Goal: Transaction & Acquisition: Purchase product/service

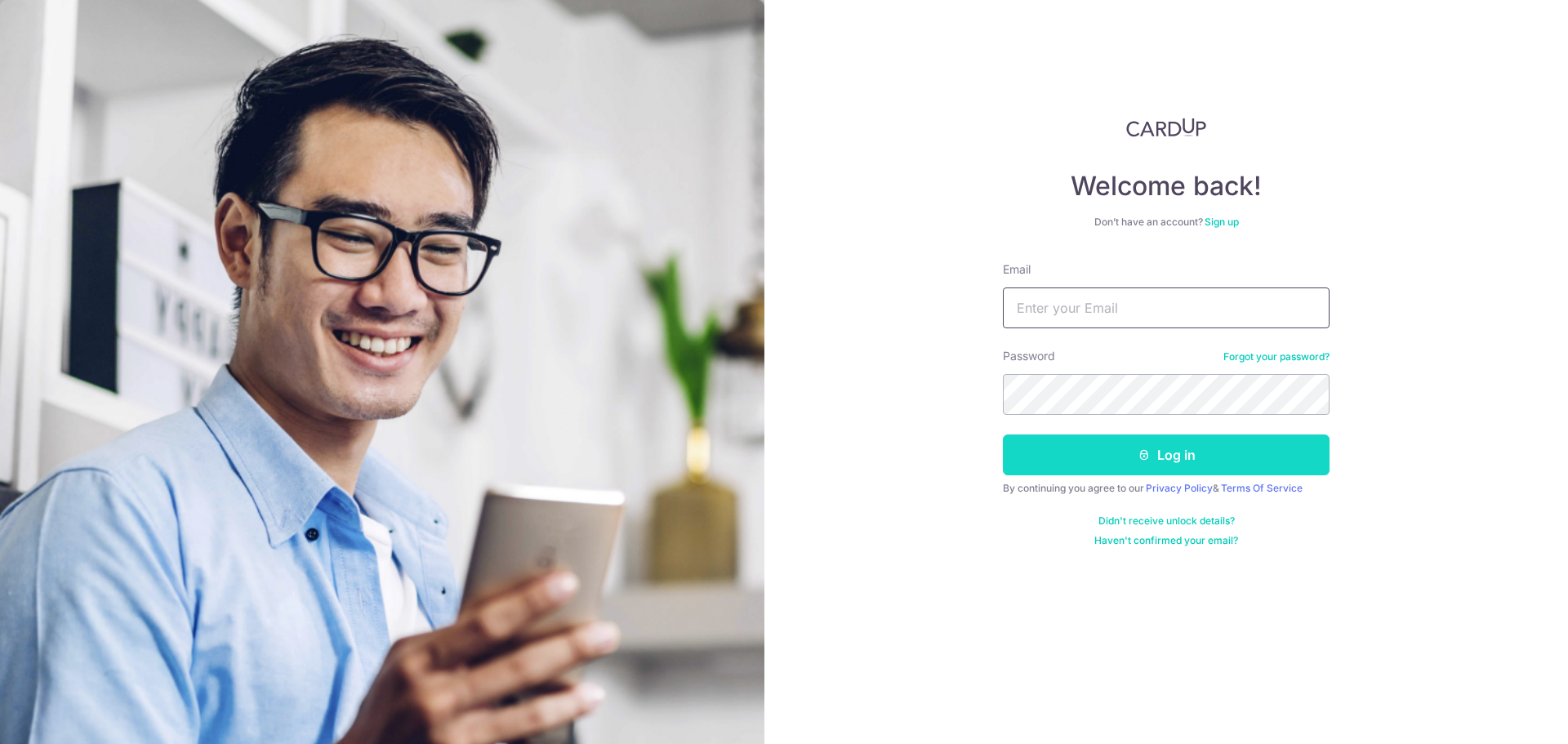
type input "[EMAIL_ADDRESS][DOMAIN_NAME]"
click at [1104, 461] on button "Log in" at bounding box center [1166, 454] width 326 height 41
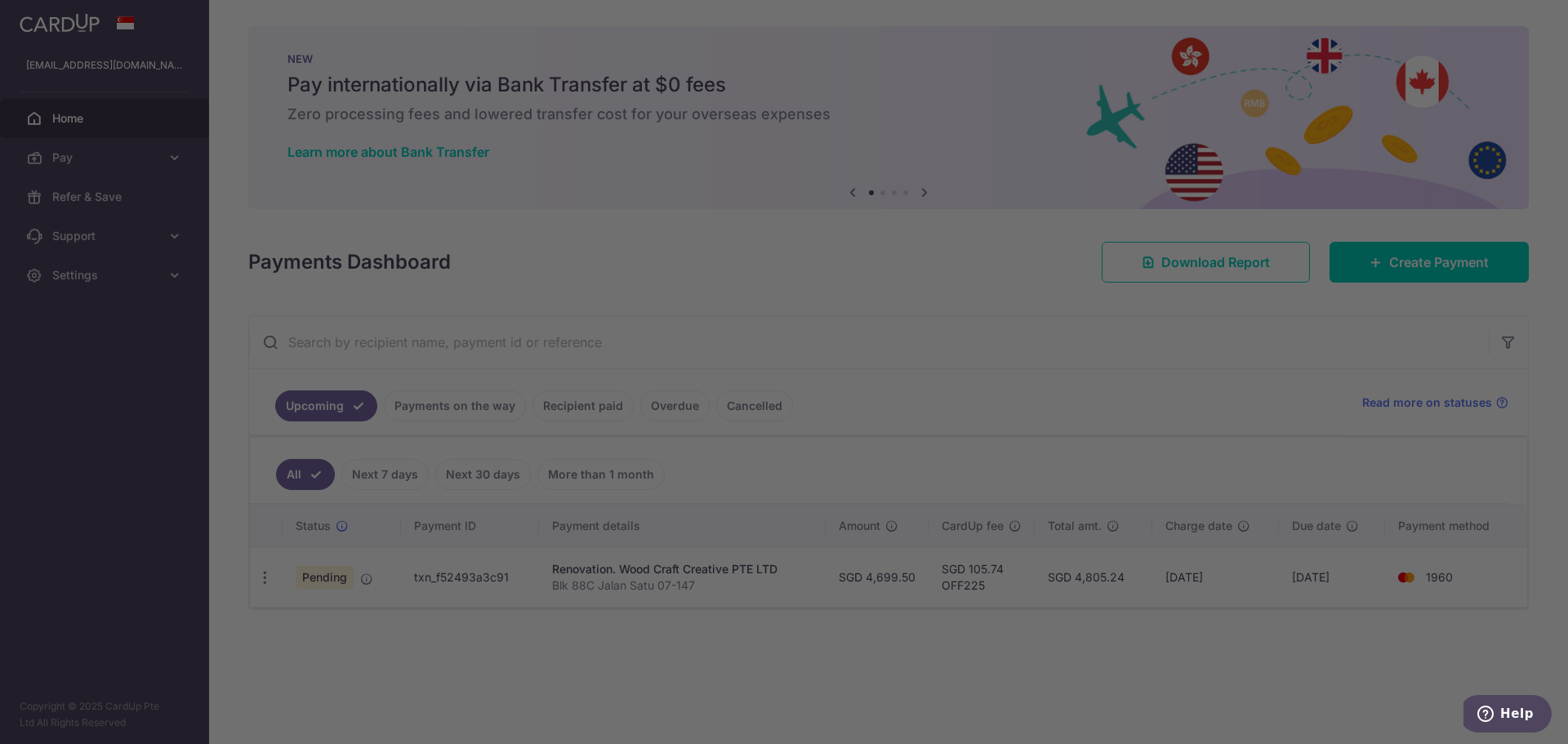
click at [1074, 387] on div at bounding box center [791, 375] width 1583 height 751
click at [827, 647] on div at bounding box center [791, 375] width 1583 height 751
click at [1136, 387] on div at bounding box center [791, 375] width 1583 height 751
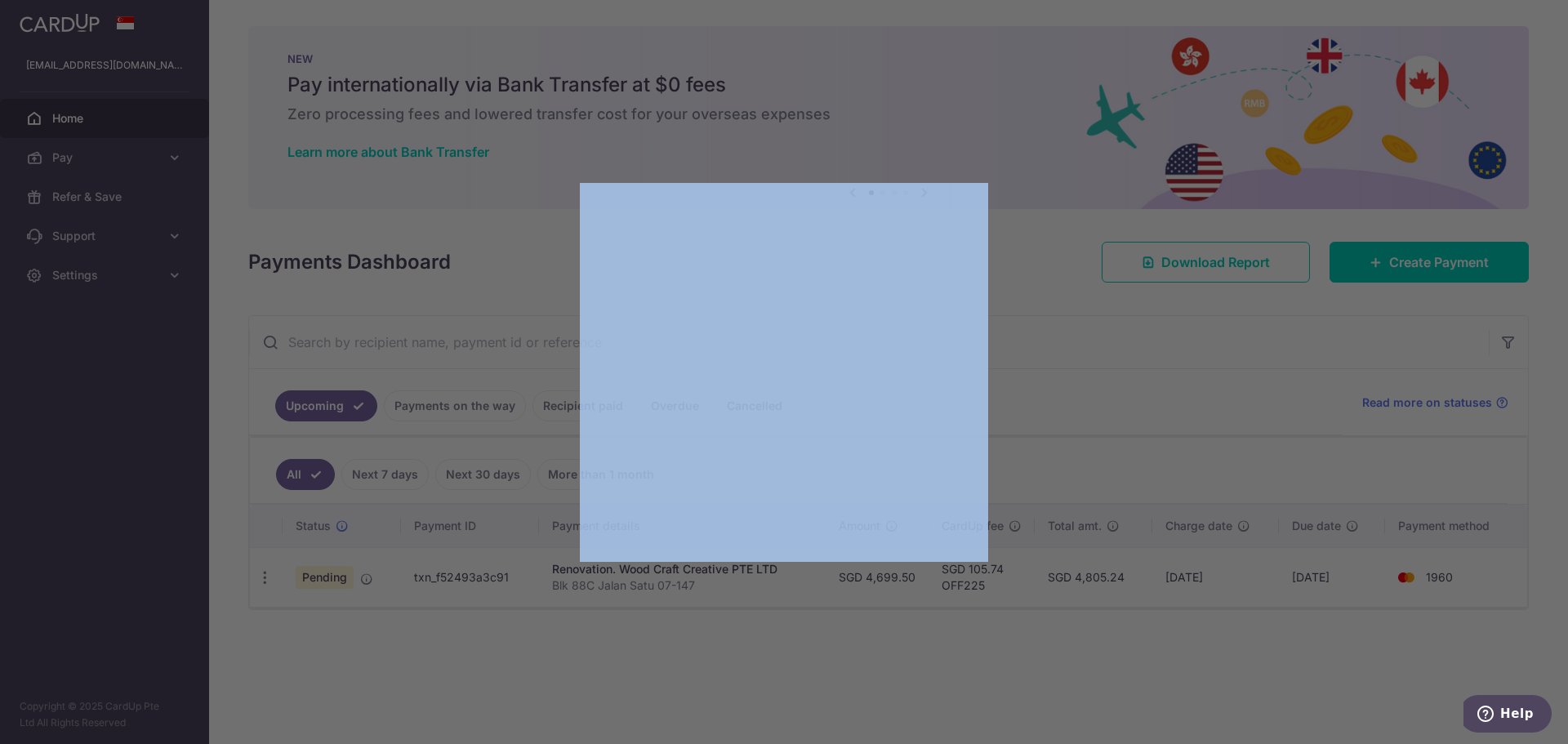
click at [1138, 382] on div at bounding box center [791, 375] width 1583 height 751
click at [1002, 105] on div at bounding box center [791, 375] width 1583 height 751
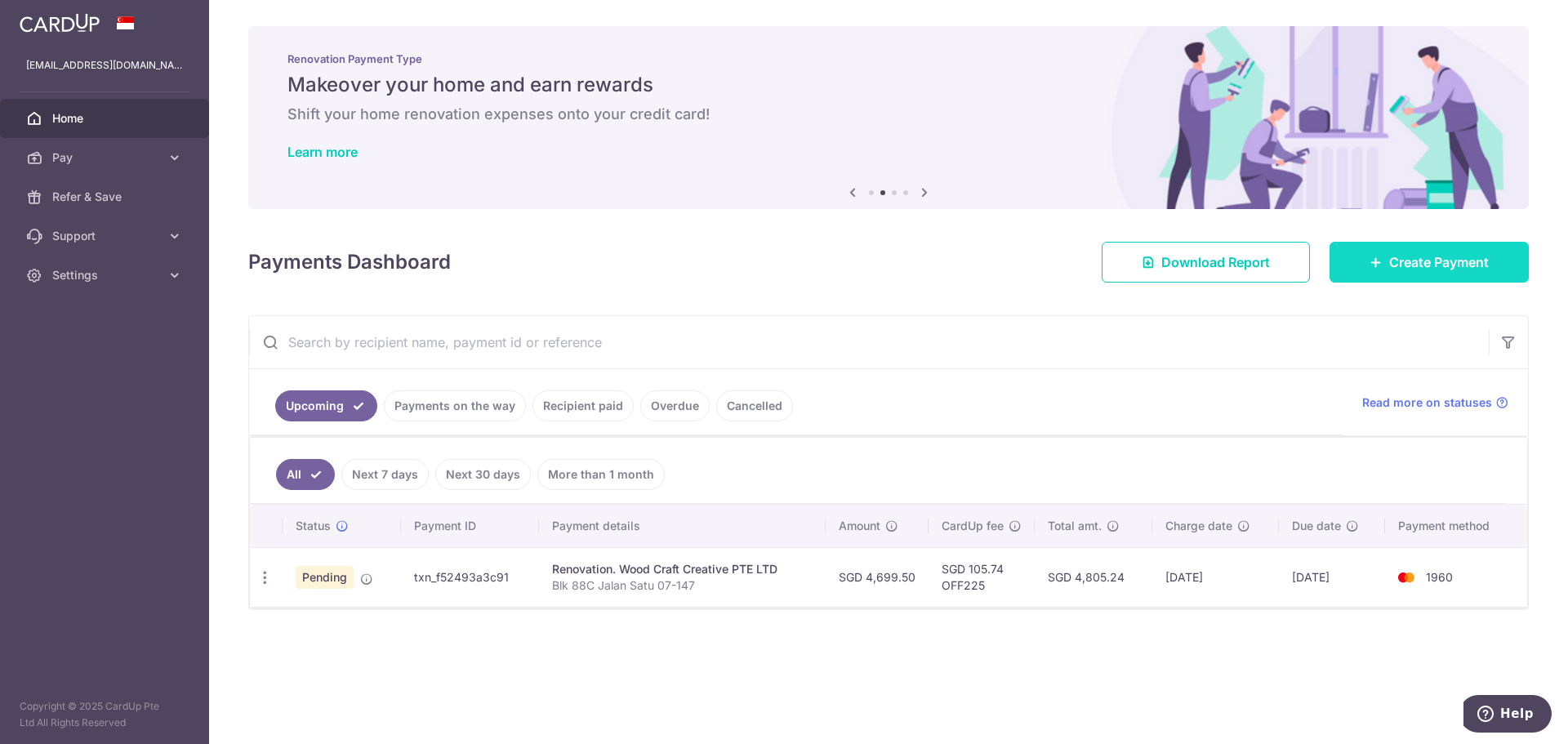
click at [1394, 247] on link "Create Payment" at bounding box center [1428, 262] width 199 height 41
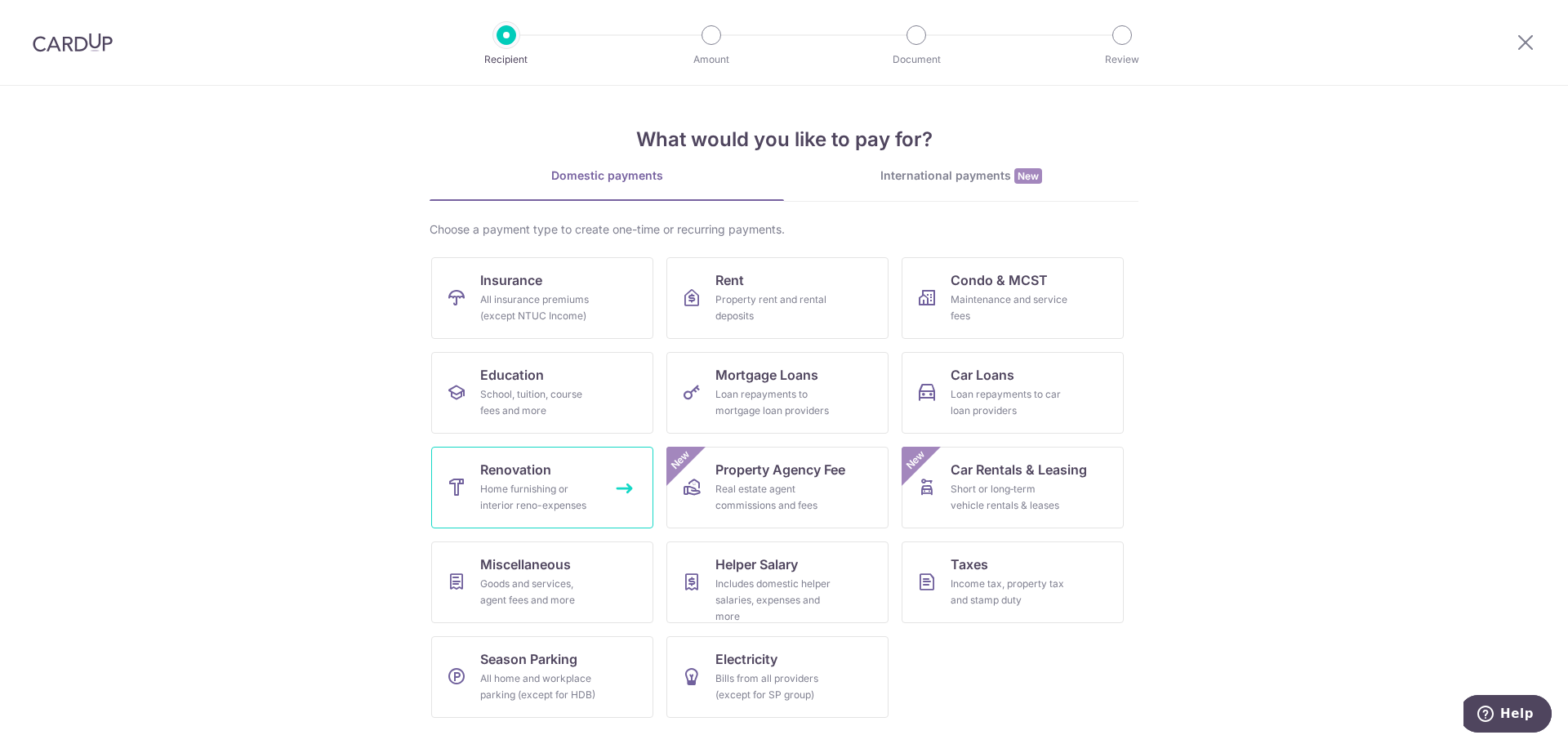
click at [585, 509] on div "Home furnishing or interior reno-expenses" at bounding box center [538, 497] width 117 height 33
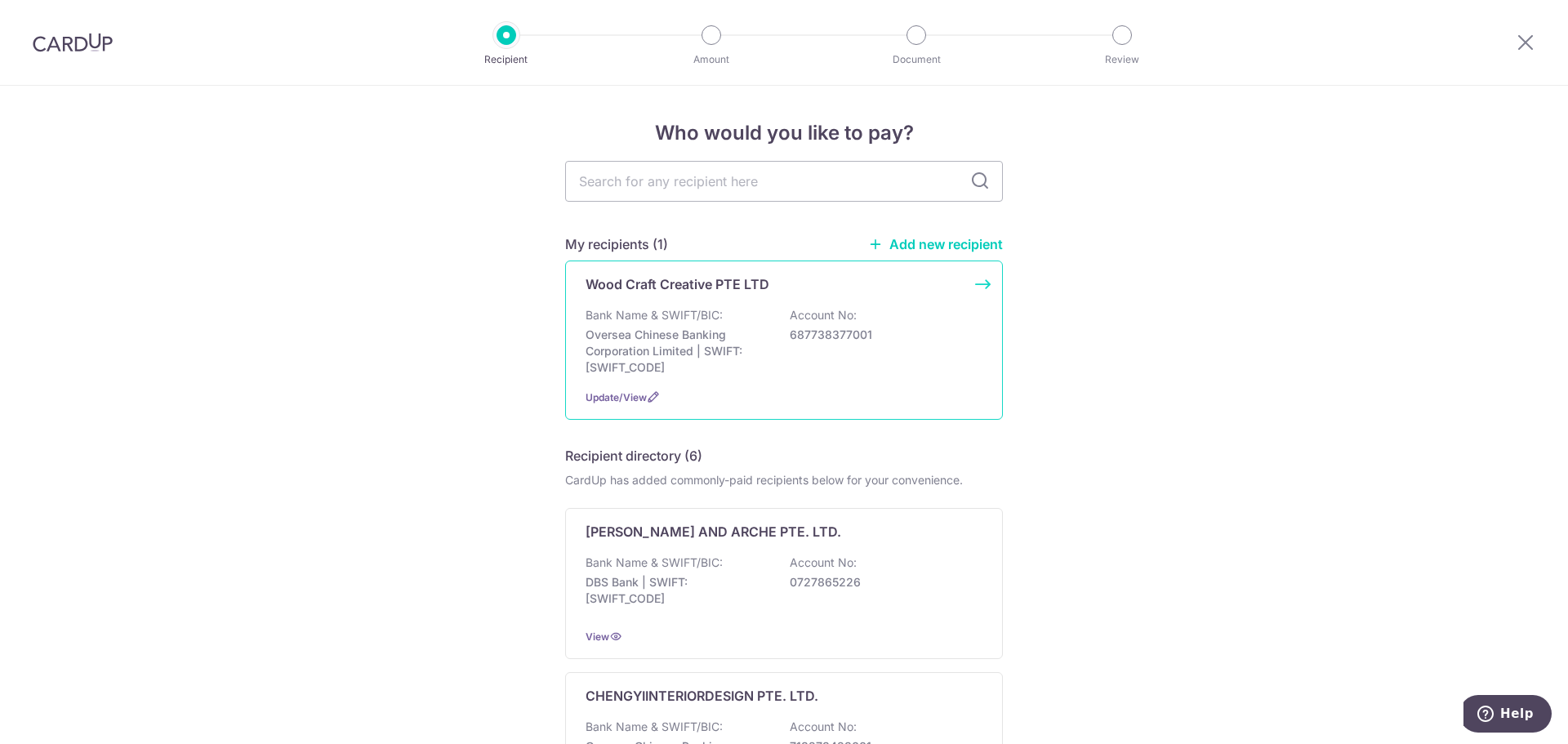
click at [777, 351] on div "Bank Name & SWIFT/BIC: Oversea Chinese Banking Corporation Limited | SWIFT: OCB…" at bounding box center [783, 341] width 397 height 68
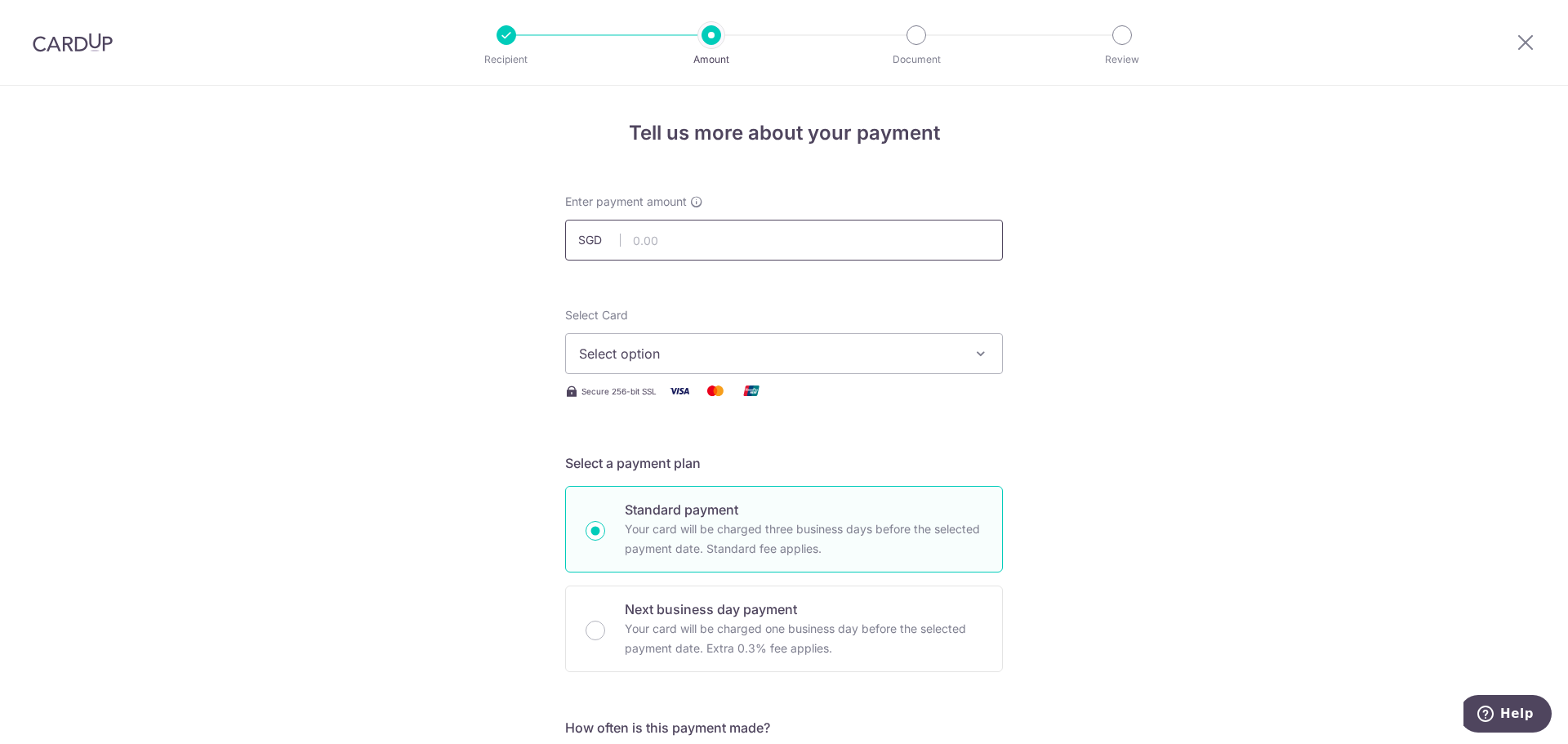
click at [708, 238] on input "text" at bounding box center [784, 240] width 438 height 41
click at [744, 248] on input "text" at bounding box center [784, 240] width 438 height 41
click at [666, 237] on input "12.00" at bounding box center [784, 240] width 438 height 41
click at [668, 235] on input "12.00" at bounding box center [784, 240] width 438 height 41
drag, startPoint x: 668, startPoint y: 235, endPoint x: 704, endPoint y: 244, distance: 37.1
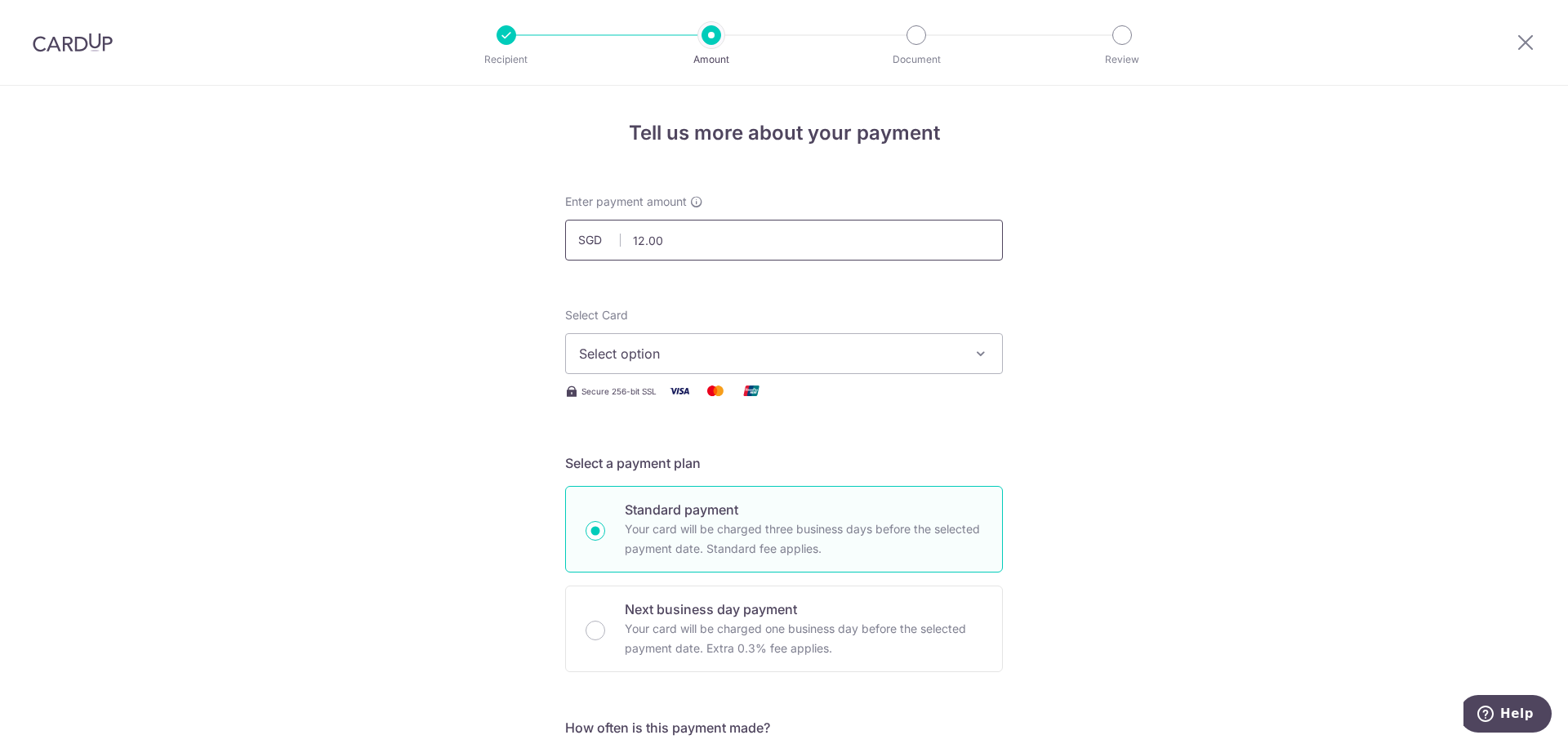
click at [673, 233] on input "12.00" at bounding box center [784, 240] width 438 height 41
type input "12,532.00"
click at [948, 359] on span "Select option" at bounding box center [769, 353] width 381 height 20
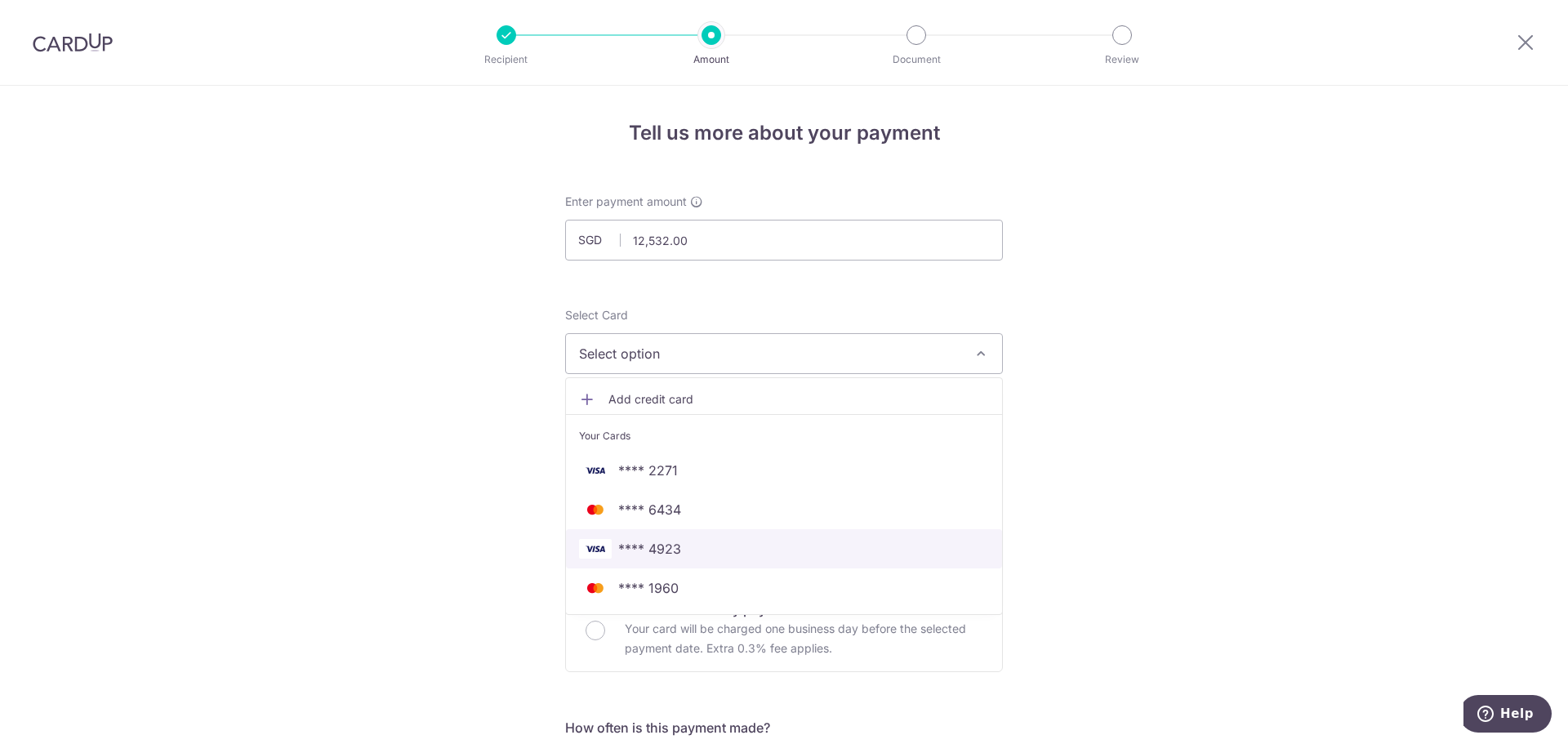
click at [789, 554] on span "**** 4923" at bounding box center [783, 549] width 410 height 20
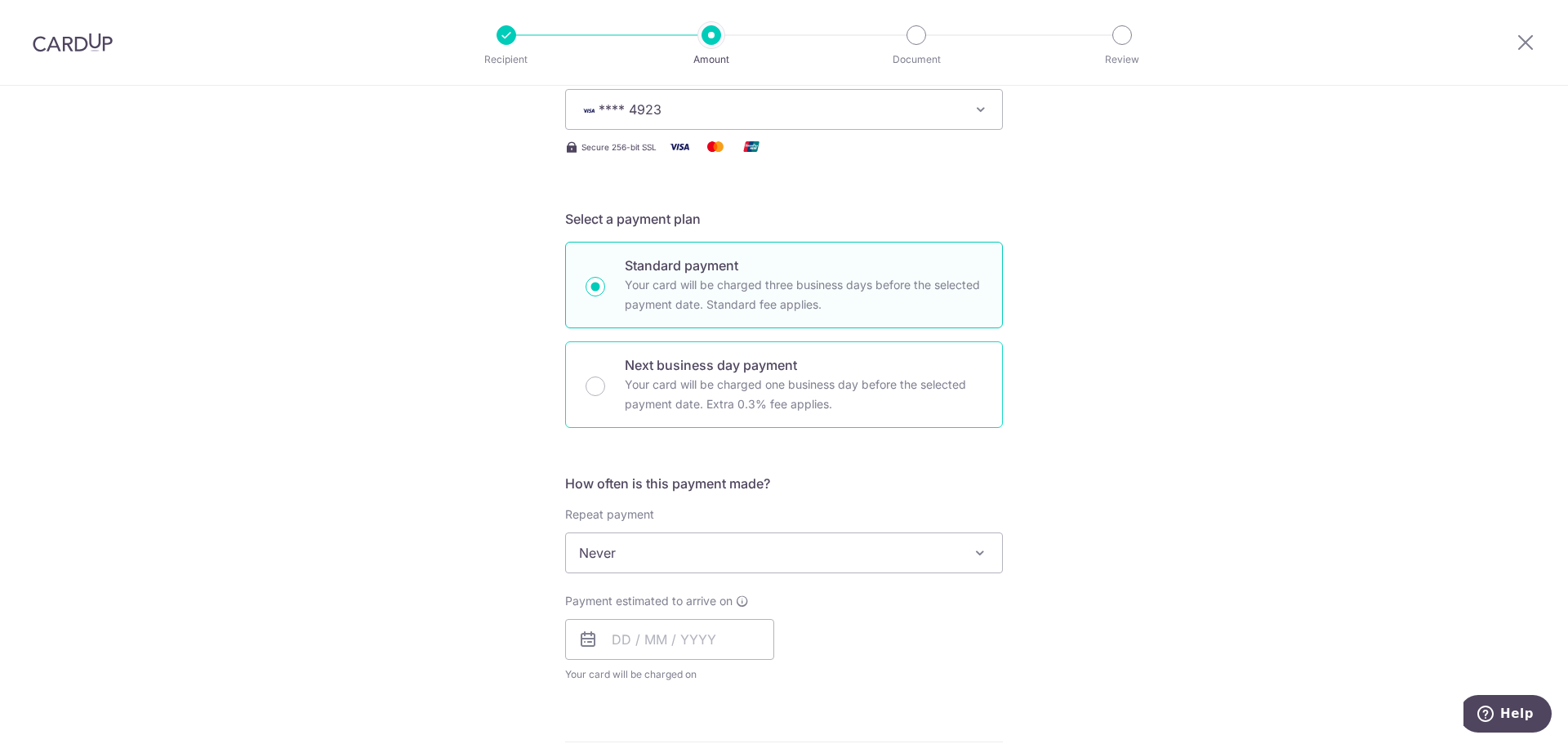
scroll to position [408, 0]
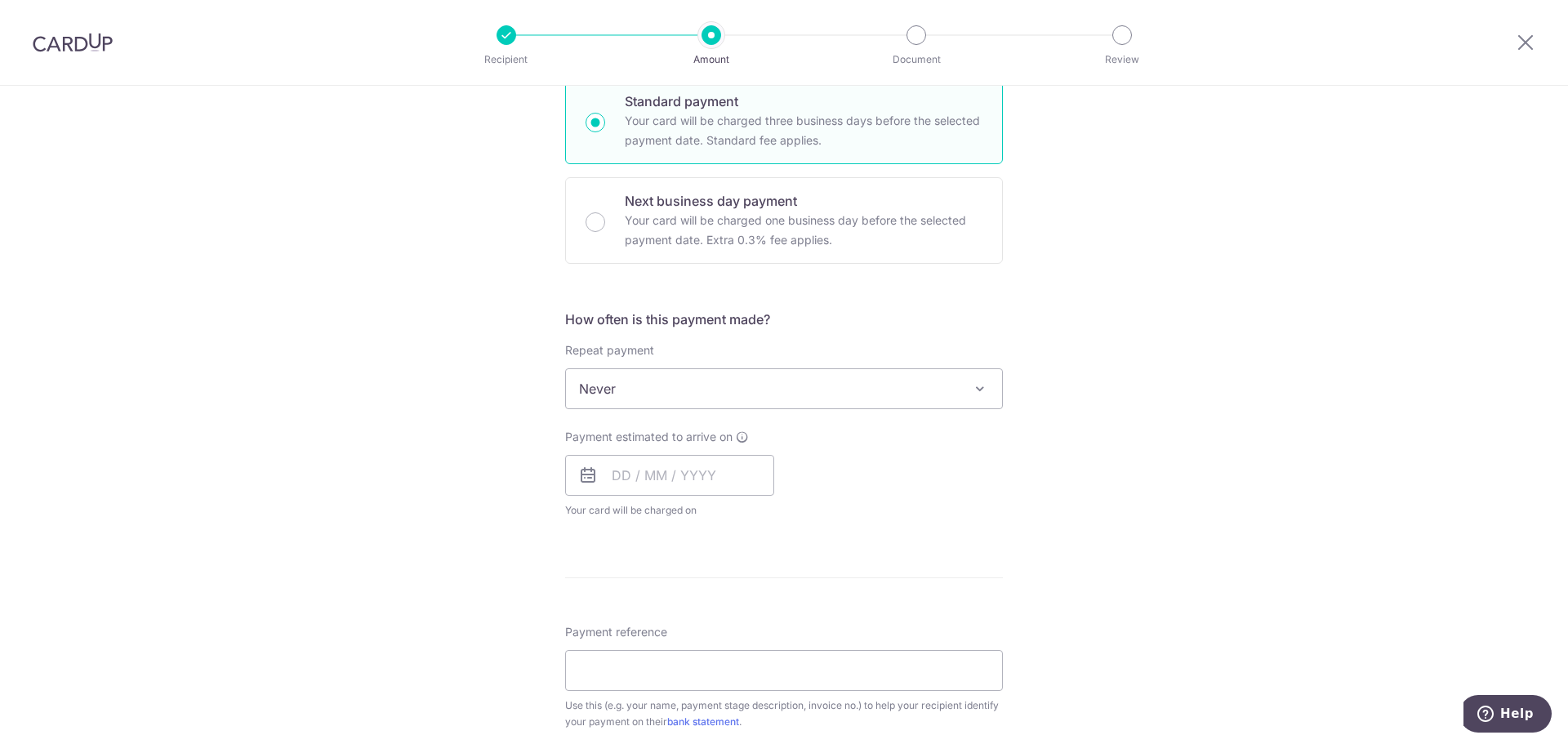
click at [705, 395] on span "Never" at bounding box center [784, 388] width 436 height 39
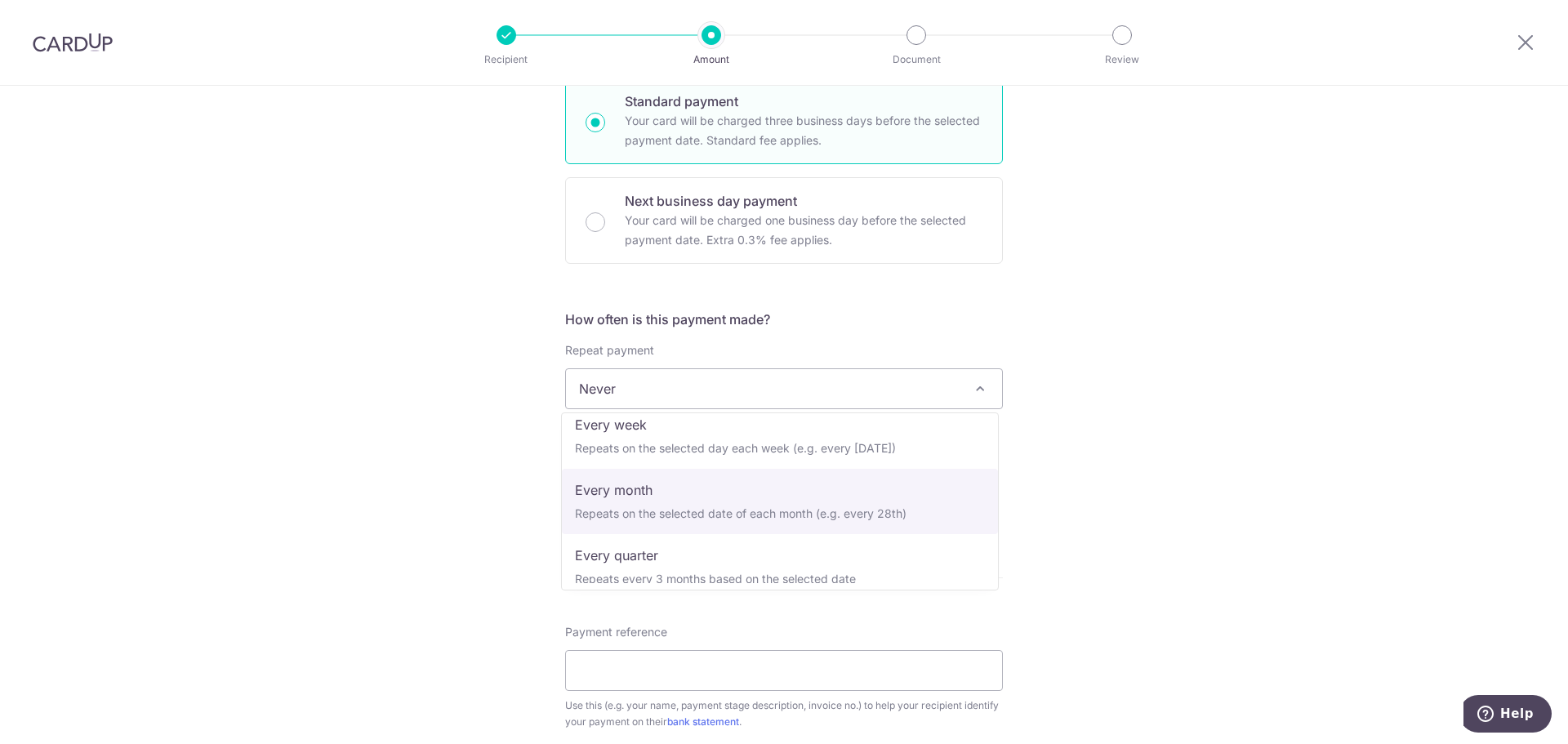
scroll to position [0, 0]
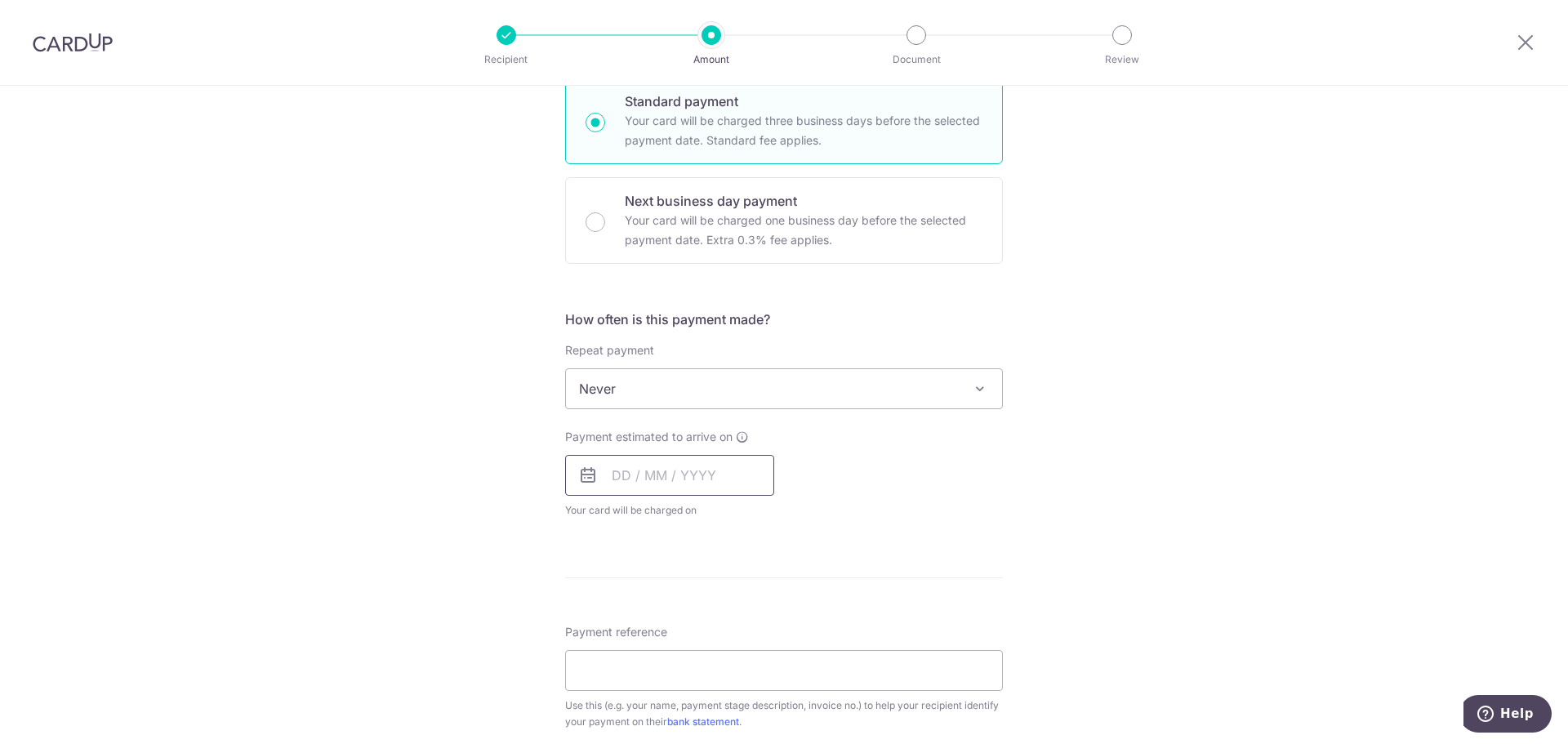
click at [697, 487] on input "text" at bounding box center [670, 475] width 209 height 41
click at [763, 654] on table "Sun Mon Tue Wed Thu Fri Sat 1 2 3 4 5 6 7 8 9 10 11 12 13 14 15 16 17 18 19 20 …" at bounding box center [697, 657] width 229 height 229
click at [618, 691] on link "18" at bounding box center [630, 689] width 26 height 26
type input "18/08/2025"
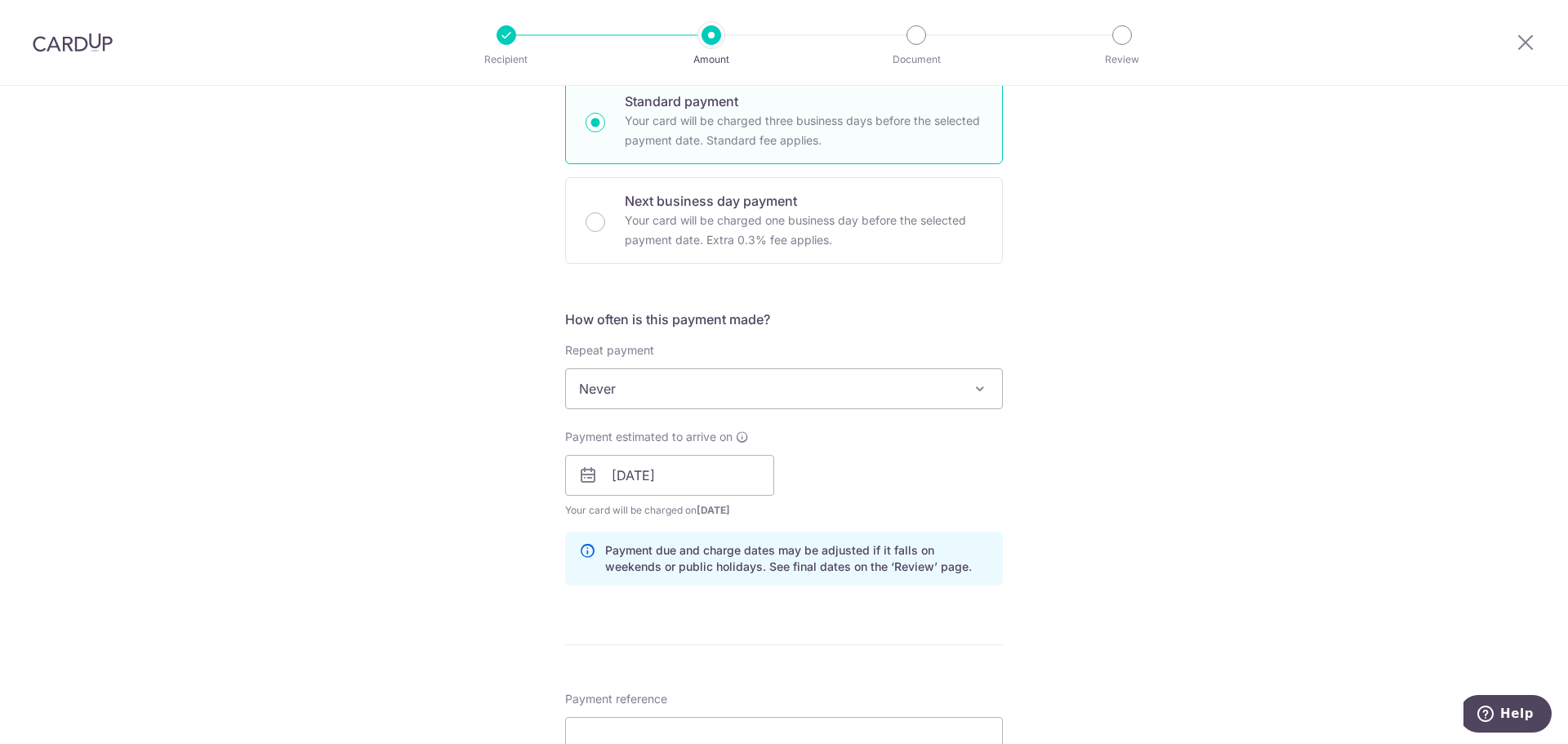
click at [832, 485] on div "Payment estimated to arrive on 18/08/2025 Prev Next Aug Sep Oct Nov Dec 2025 20…" at bounding box center [783, 473] width 457 height 90
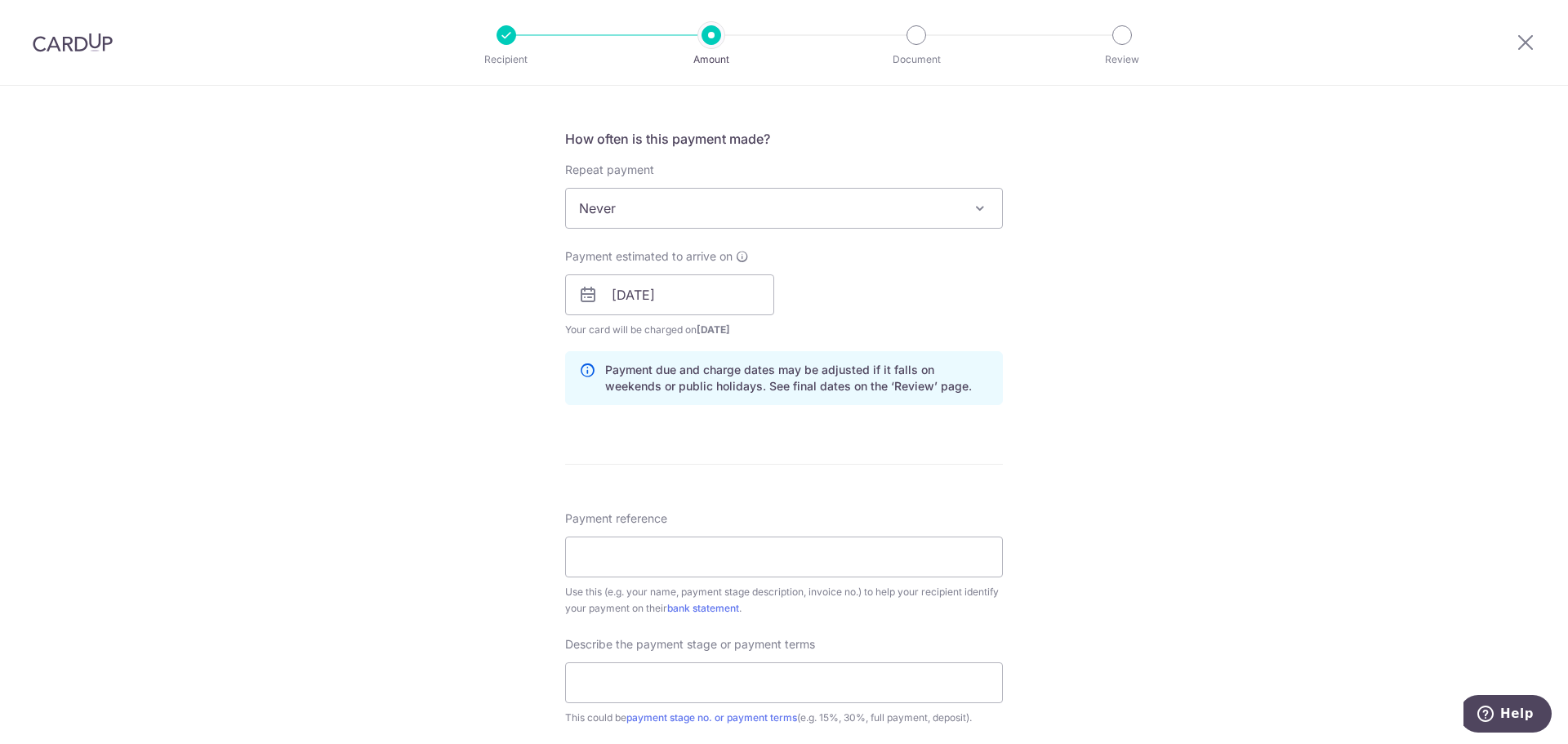
scroll to position [653, 0]
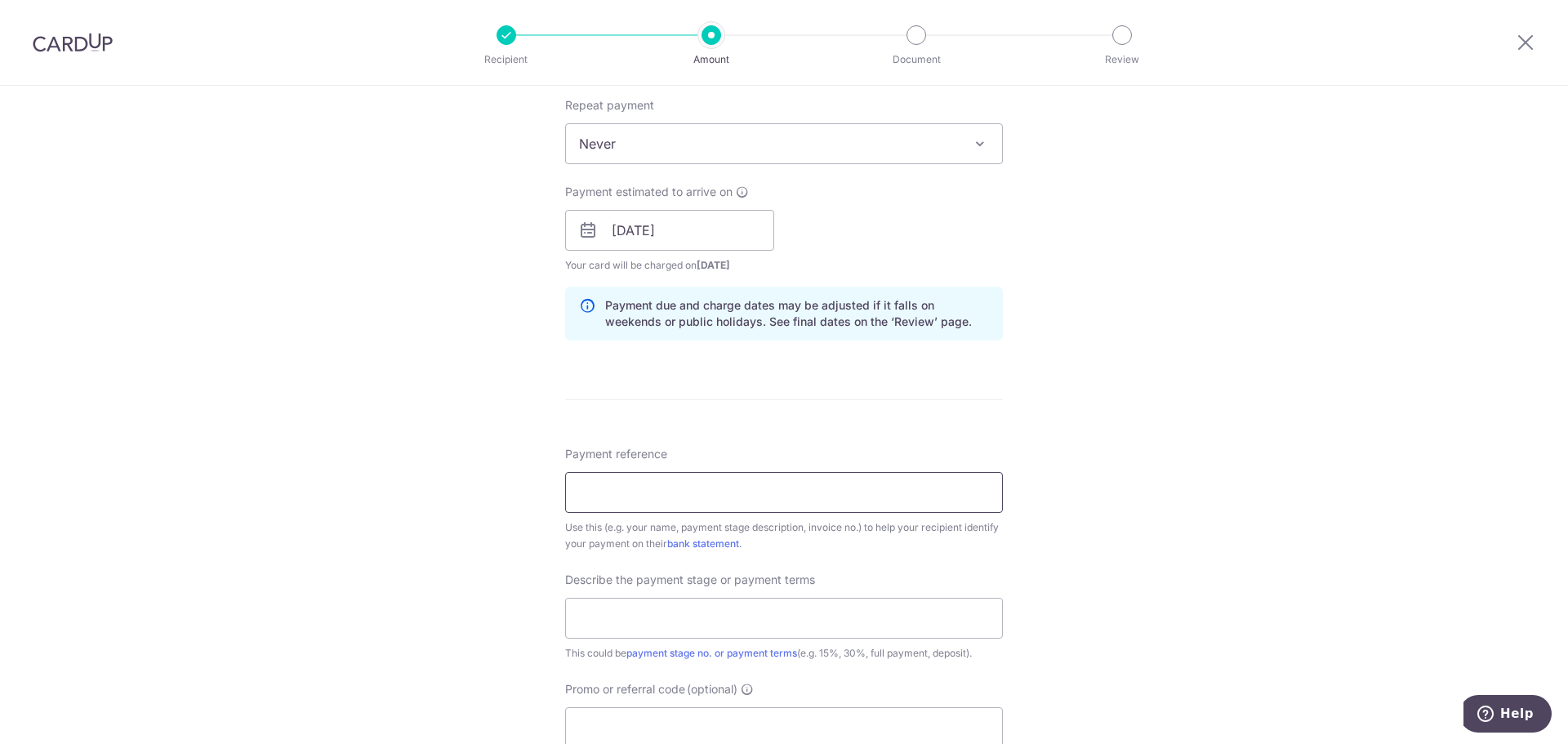
click at [729, 479] on input "Payment reference" at bounding box center [784, 491] width 438 height 41
drag, startPoint x: 835, startPoint y: 491, endPoint x: 1226, endPoint y: 556, distance: 396.4
click at [835, 491] on input "Payment reference" at bounding box center [784, 491] width 438 height 41
drag, startPoint x: 648, startPoint y: 504, endPoint x: 656, endPoint y: 497, distance: 10.6
click at [649, 503] on input "Payment reference" at bounding box center [784, 491] width 438 height 41
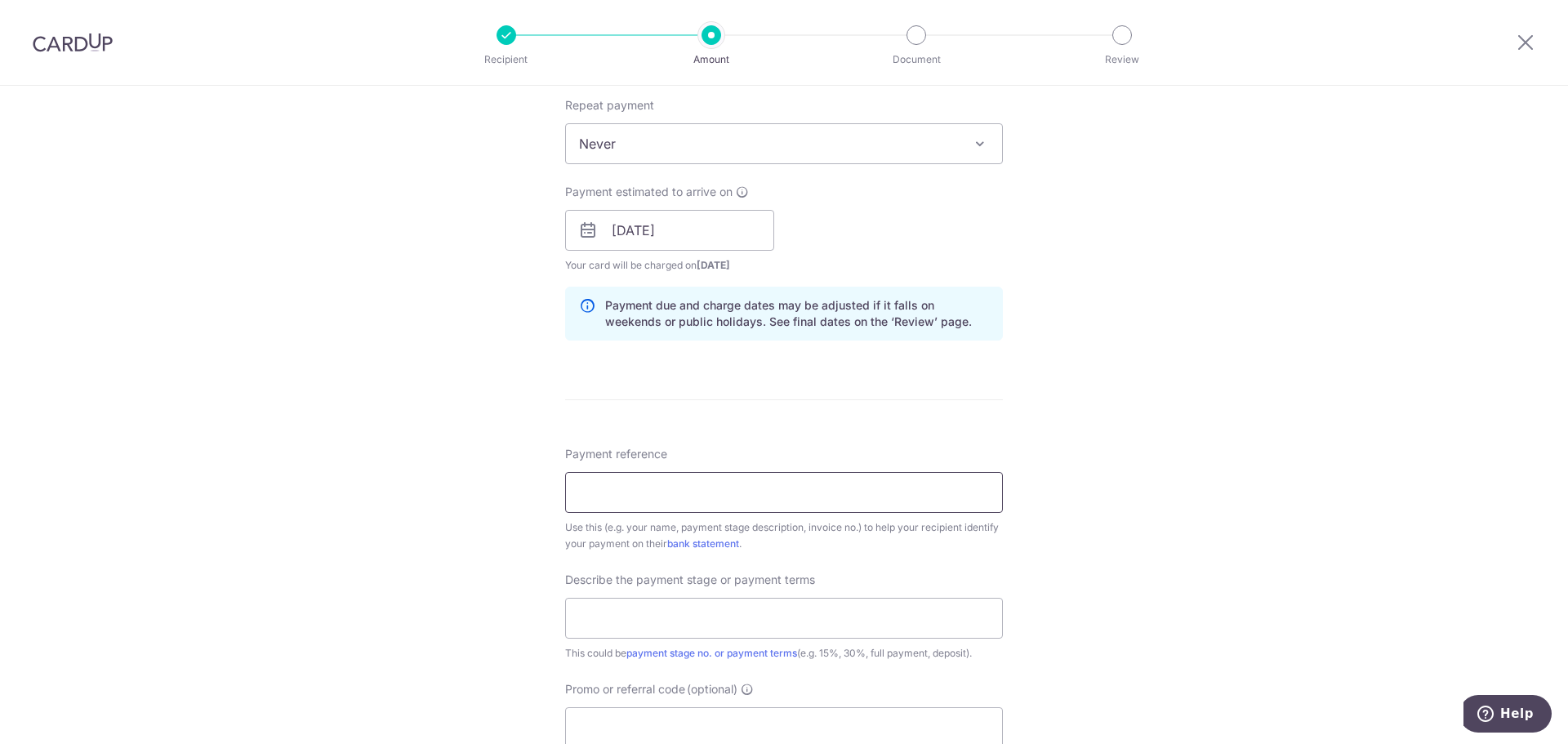
paste input "Blk 88C Jalan Satu #07-147"
click at [700, 493] on input "Blk 88C Jalan Satu #07-147" at bounding box center [784, 491] width 438 height 41
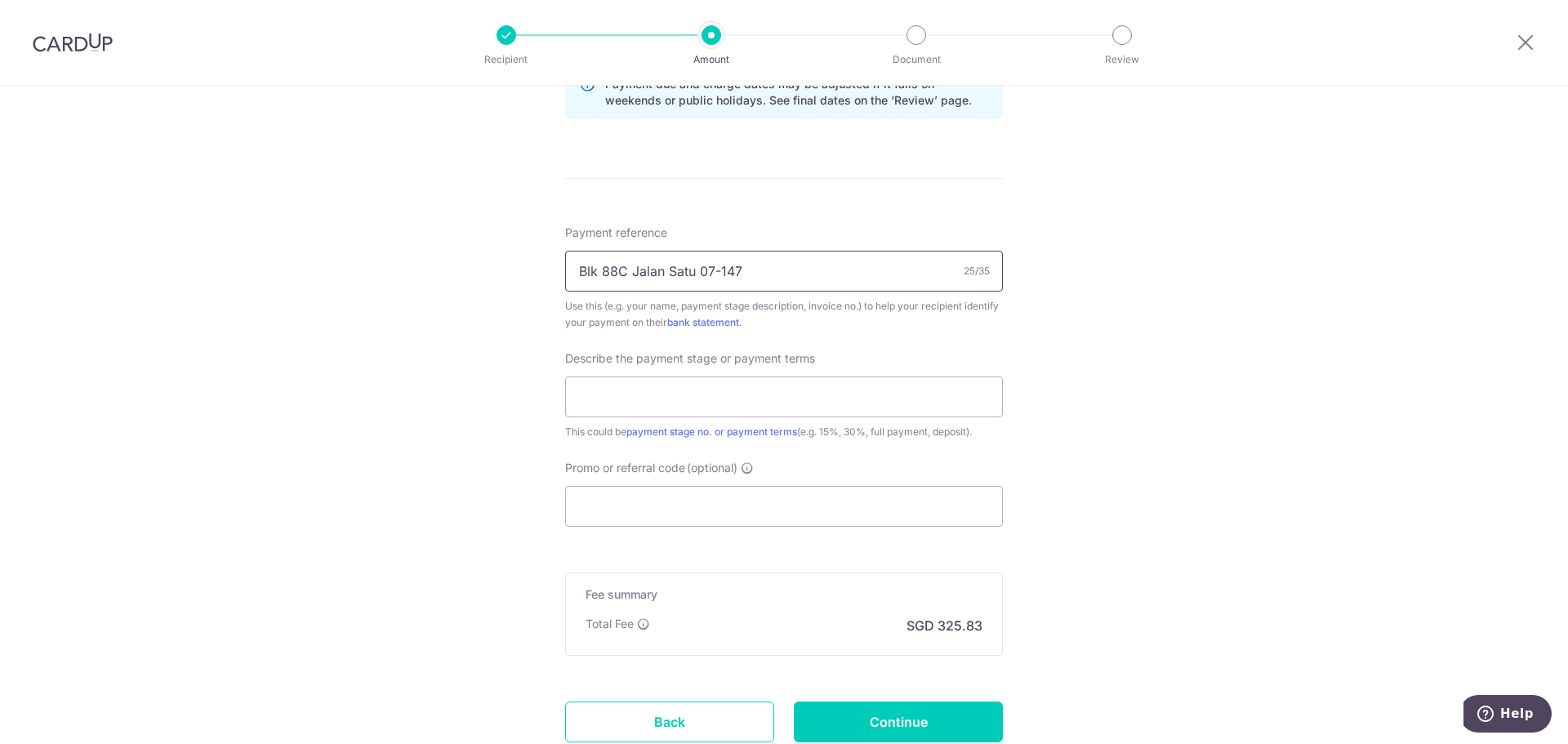
scroll to position [898, 0]
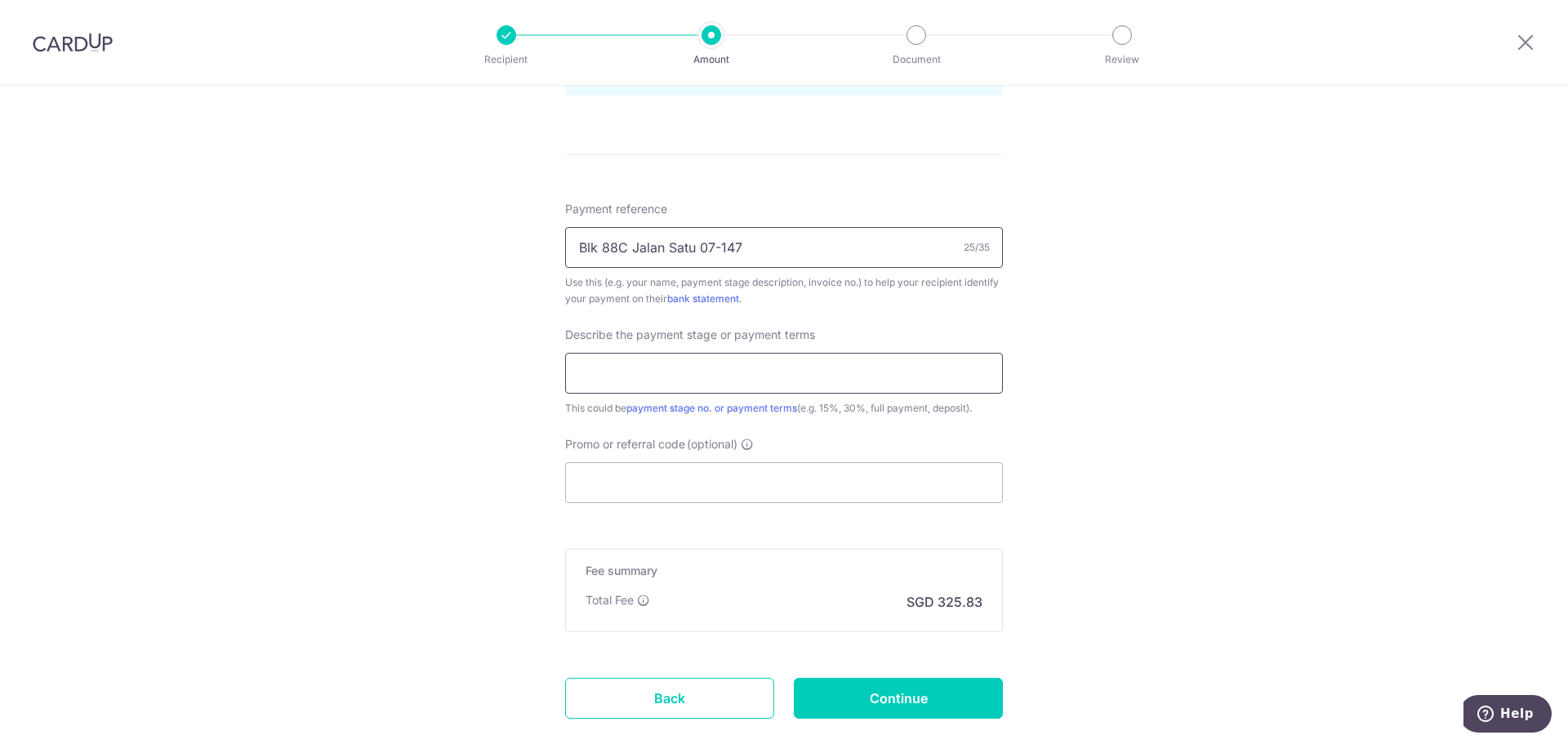
type input "Blk 88C Jalan Satu 07-147"
click at [769, 371] on input "text" at bounding box center [784, 372] width 438 height 41
type input "40%"
click at [772, 496] on input "Promo or referral code (optional)" at bounding box center [784, 482] width 438 height 41
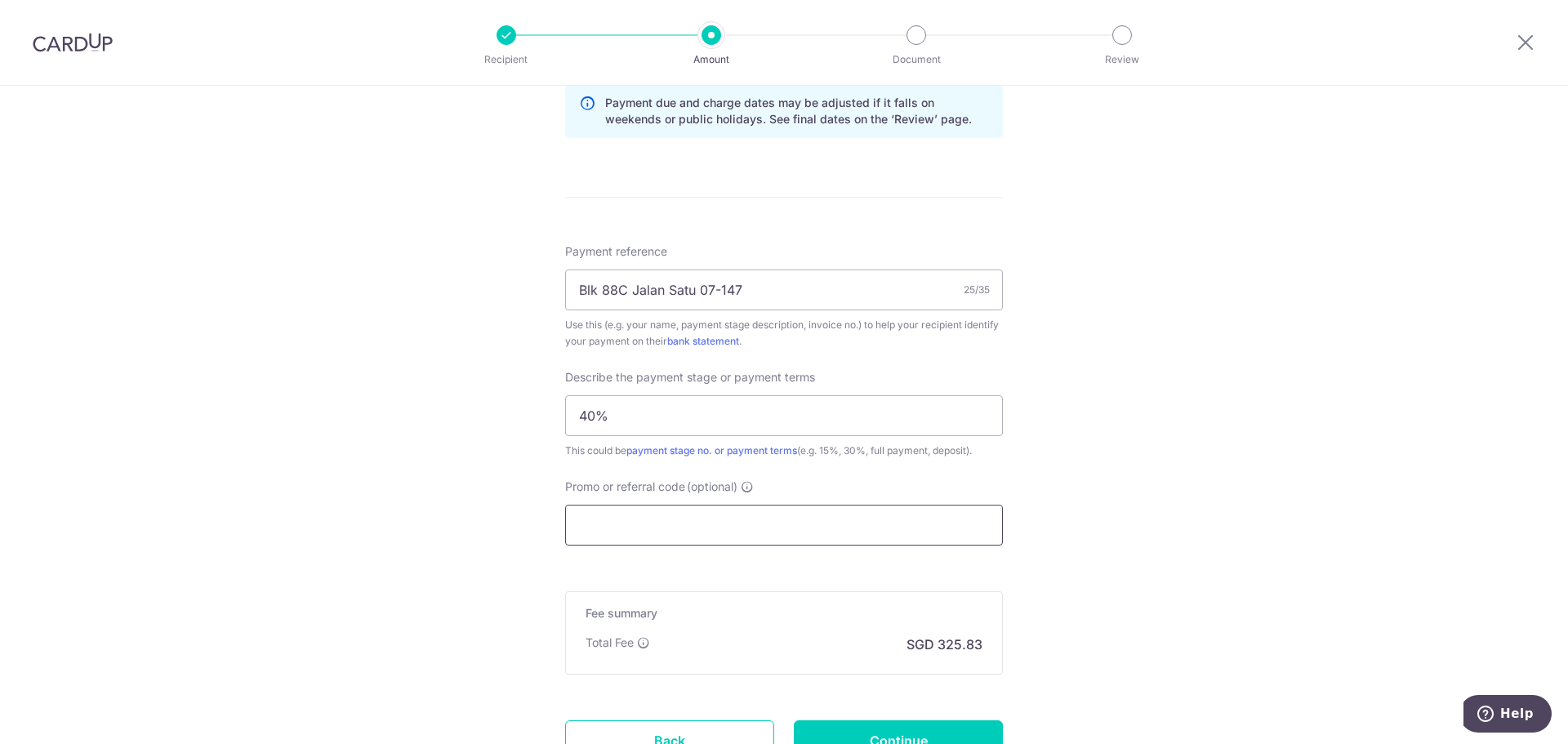
scroll to position [817, 0]
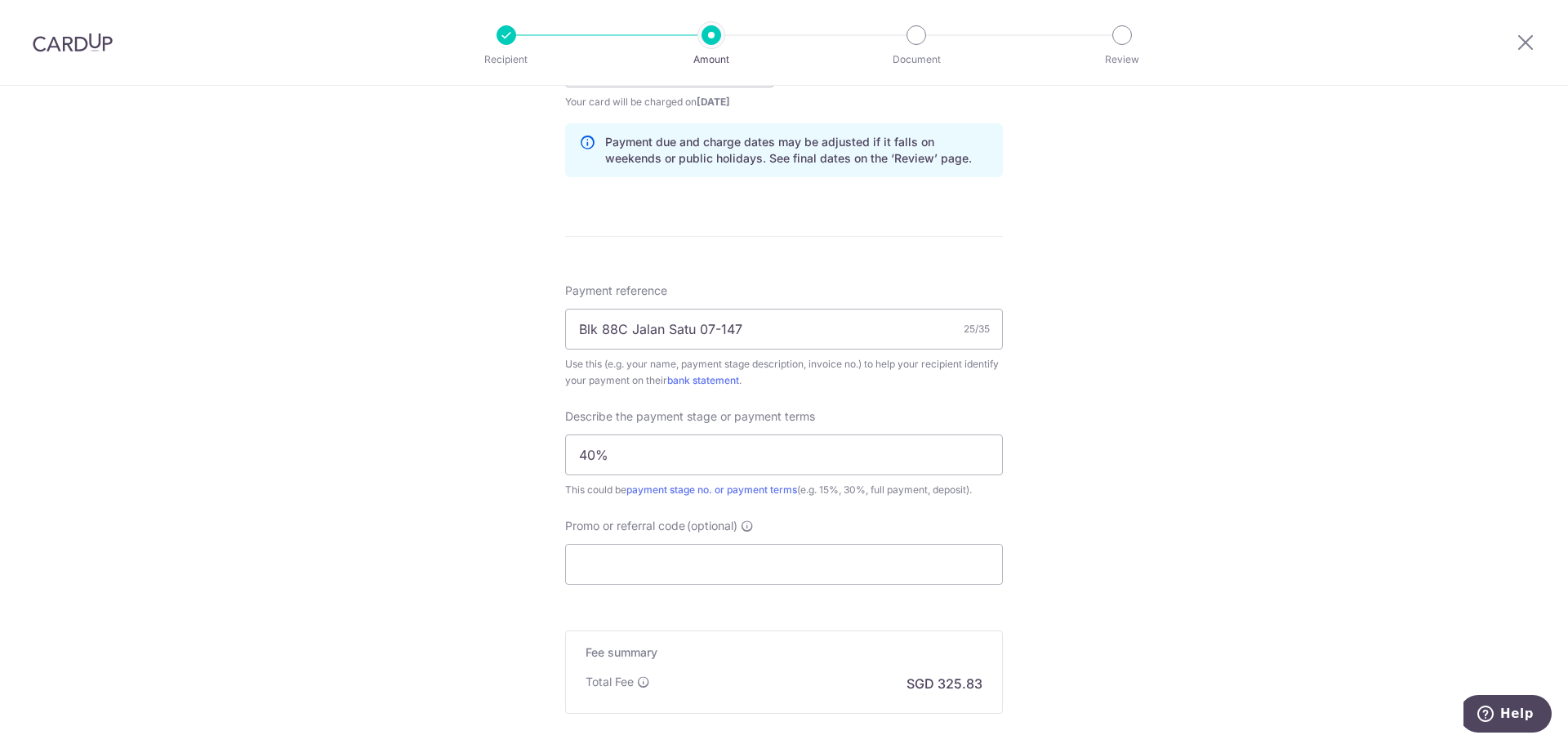
drag, startPoint x: 71, startPoint y: 32, endPoint x: 63, endPoint y: 47, distance: 17.0
drag, startPoint x: 711, startPoint y: 581, endPoint x: 710, endPoint y: 571, distance: 10.0
click at [709, 575] on input "Promo or referral code (optional)" at bounding box center [784, 564] width 438 height 41
paste input "RENO25ONE"
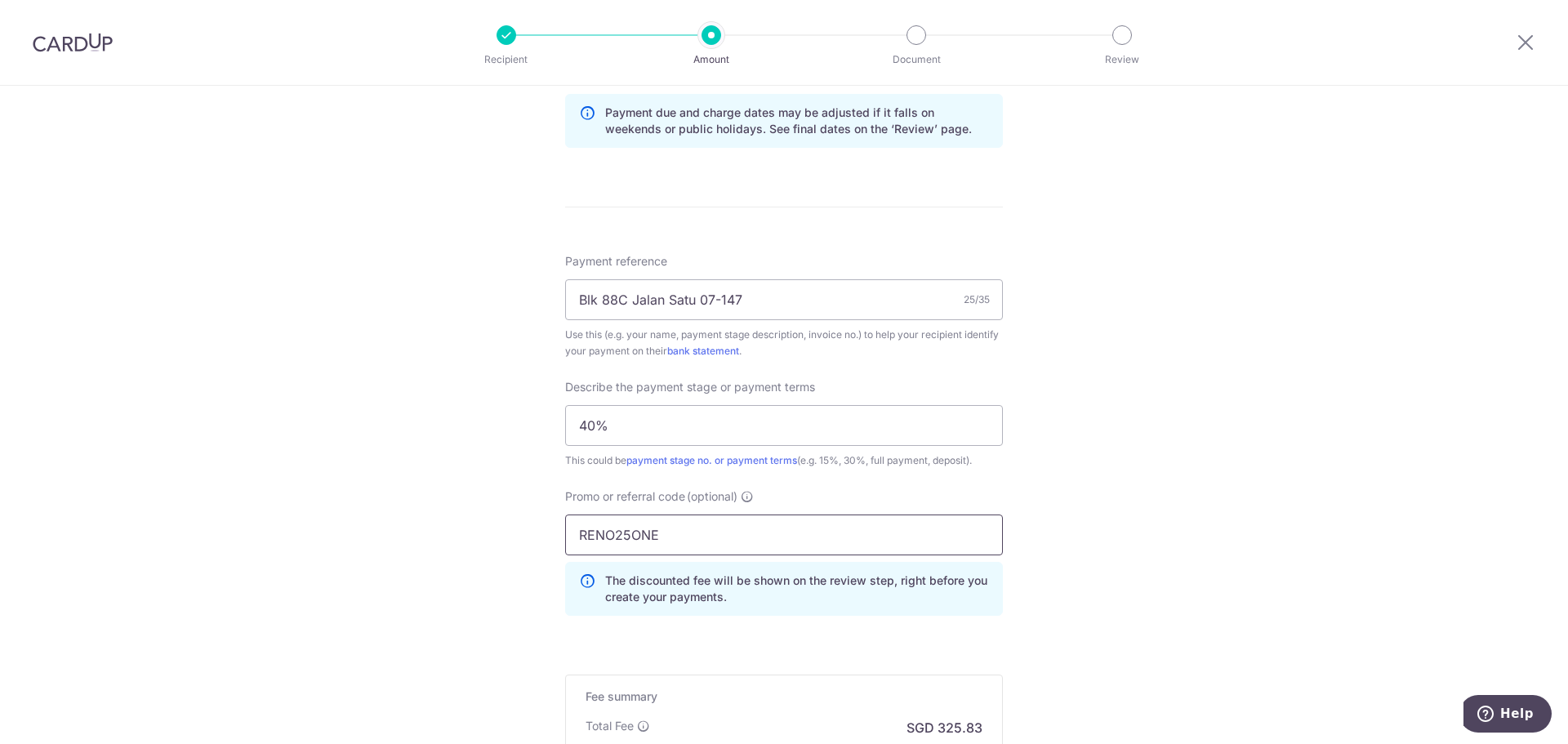
scroll to position [979, 0]
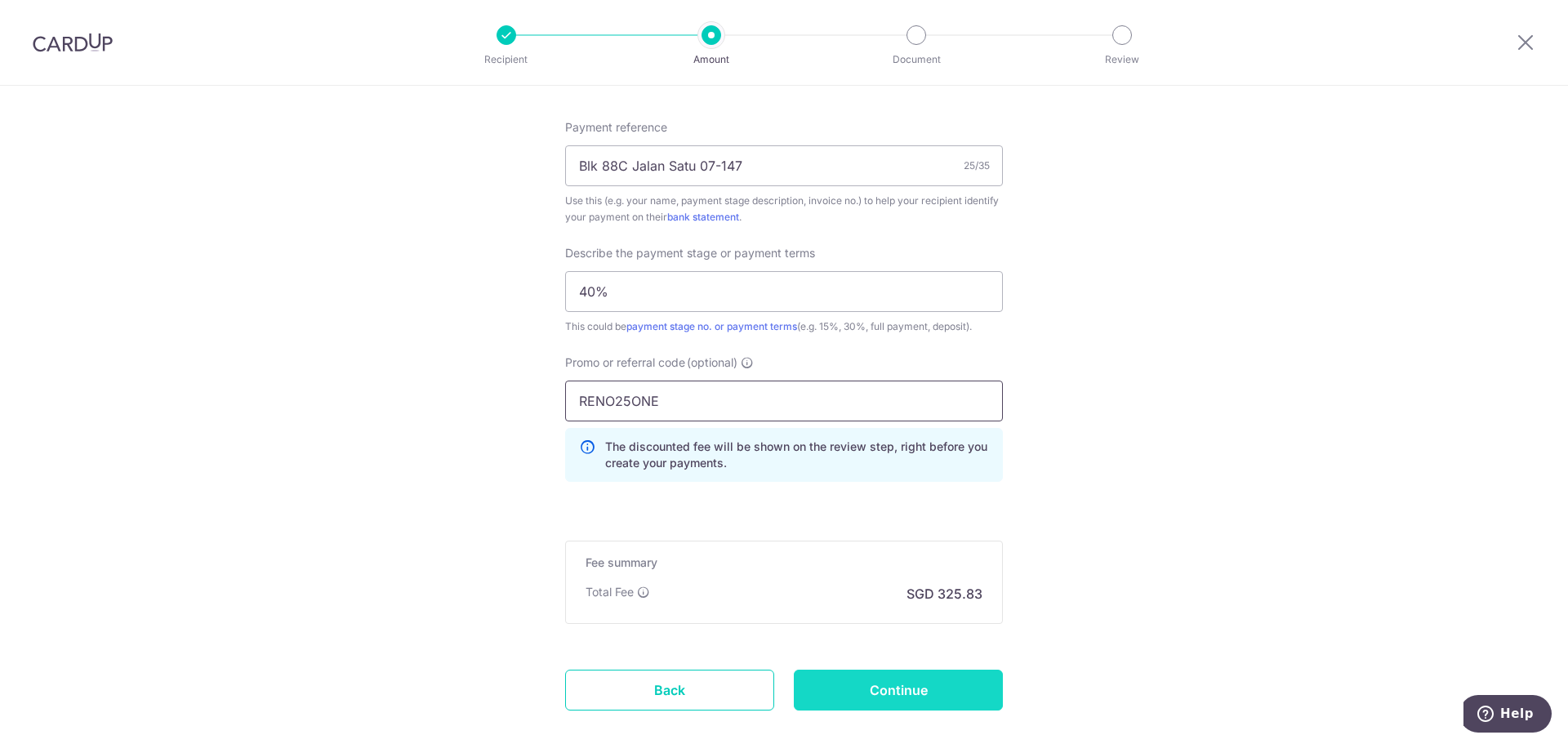
type input "RENO25ONE"
click at [940, 684] on input "Continue" at bounding box center [898, 689] width 209 height 41
type input "Create Schedule"
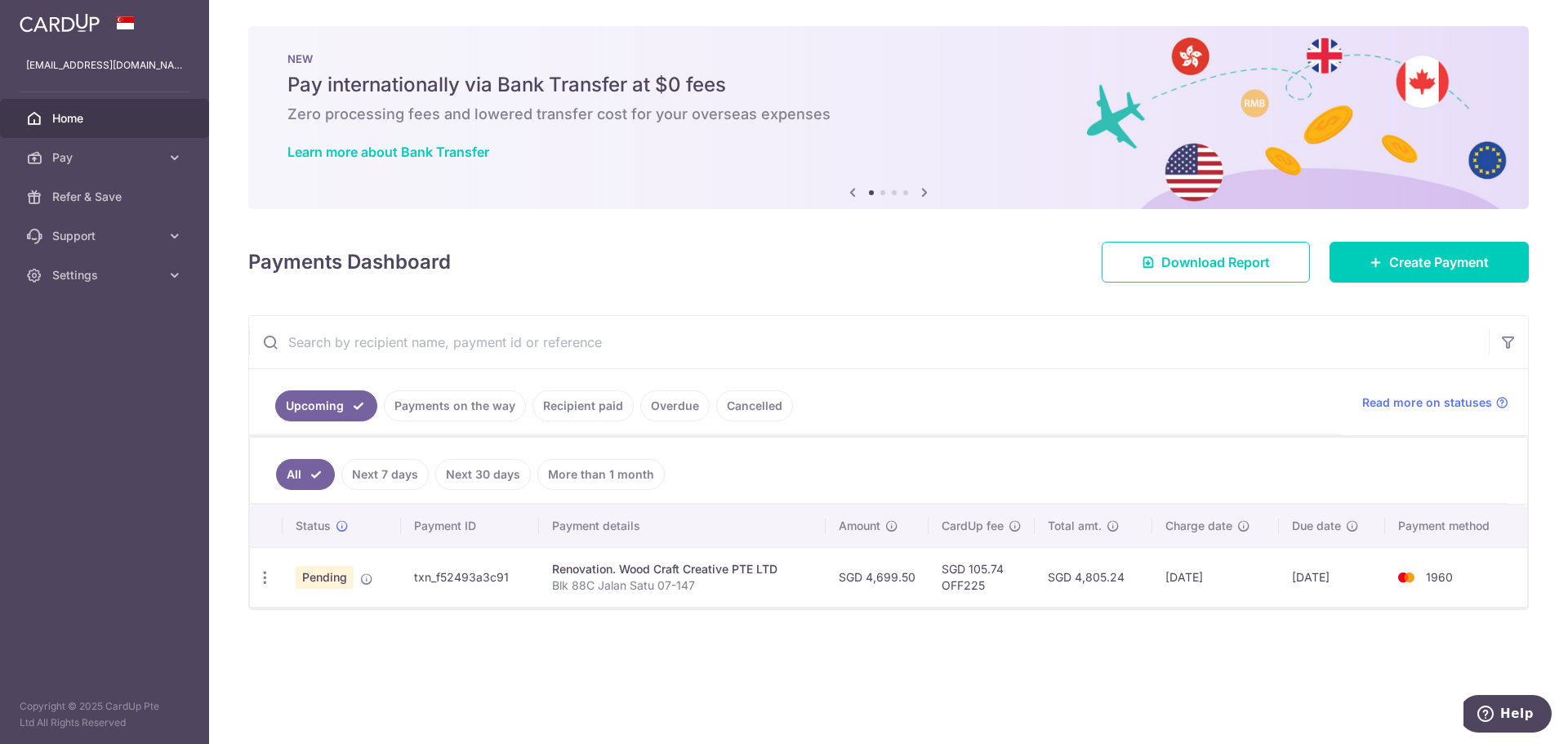
click at [924, 190] on icon at bounding box center [925, 192] width 20 height 20
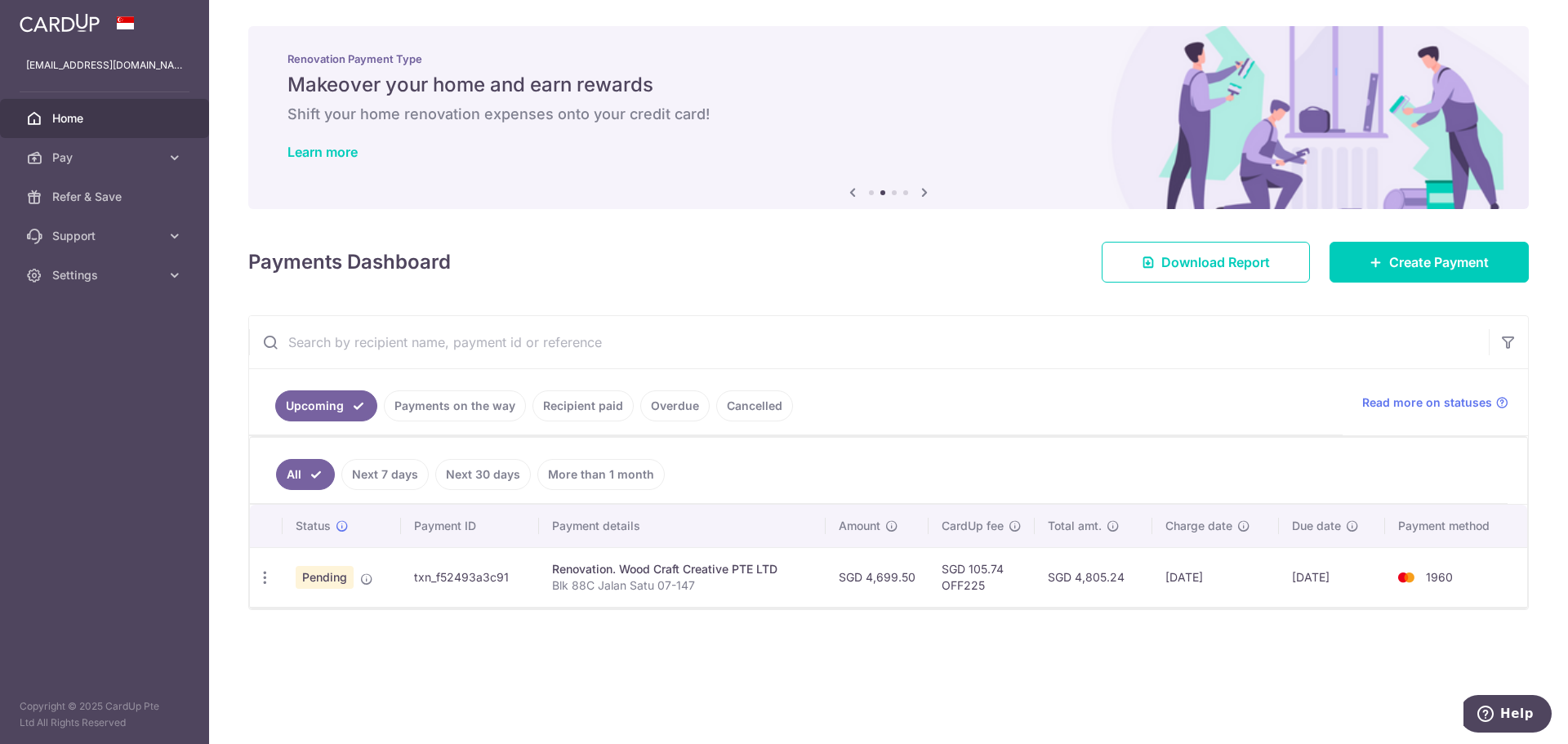
click at [924, 190] on icon at bounding box center [925, 192] width 20 height 20
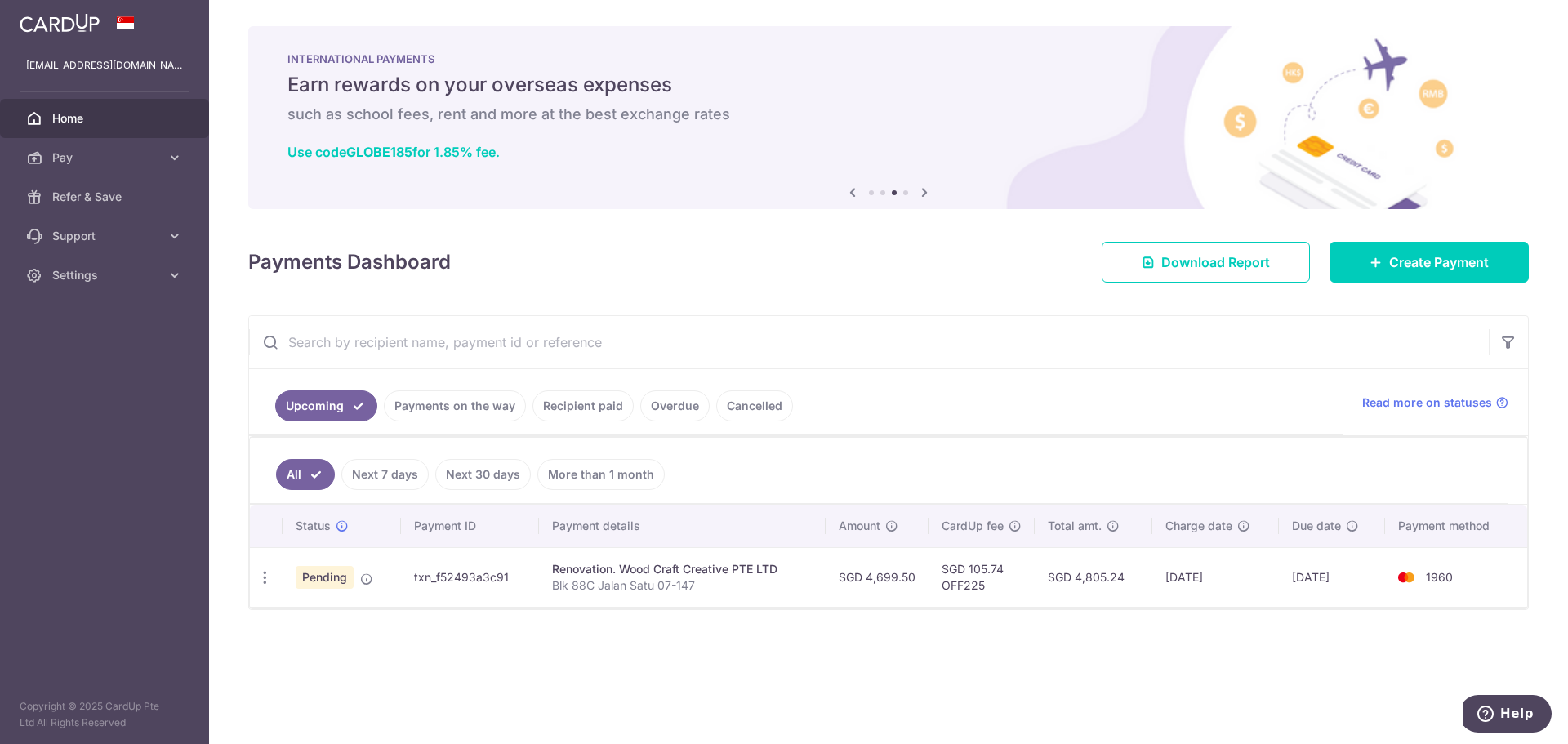
click at [924, 190] on icon at bounding box center [925, 192] width 20 height 20
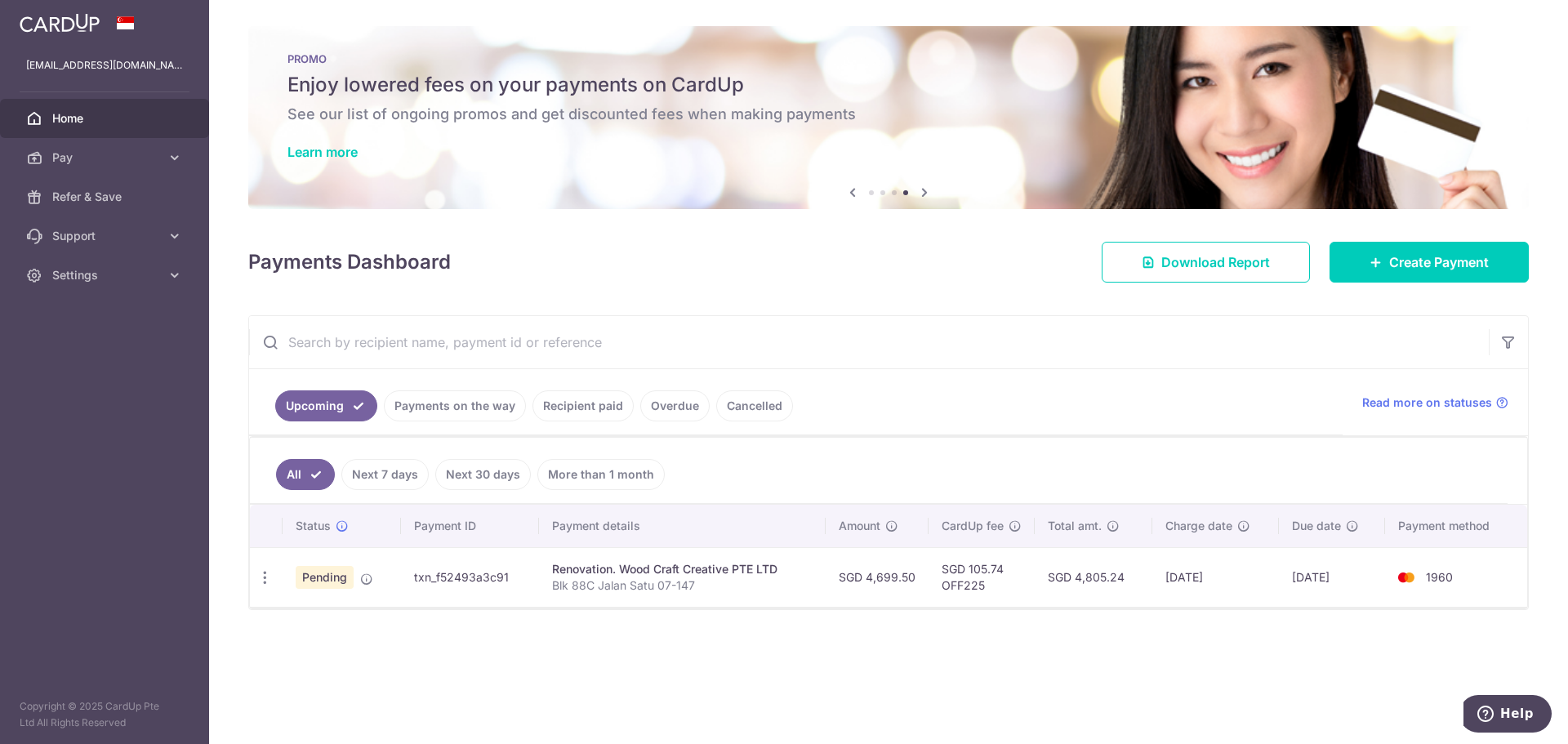
click at [849, 104] on h6 "See our list of ongoing promos and get discounted fees when making payments" at bounding box center [888, 114] width 1202 height 20
click at [313, 147] on link "Learn more" at bounding box center [322, 152] width 70 height 16
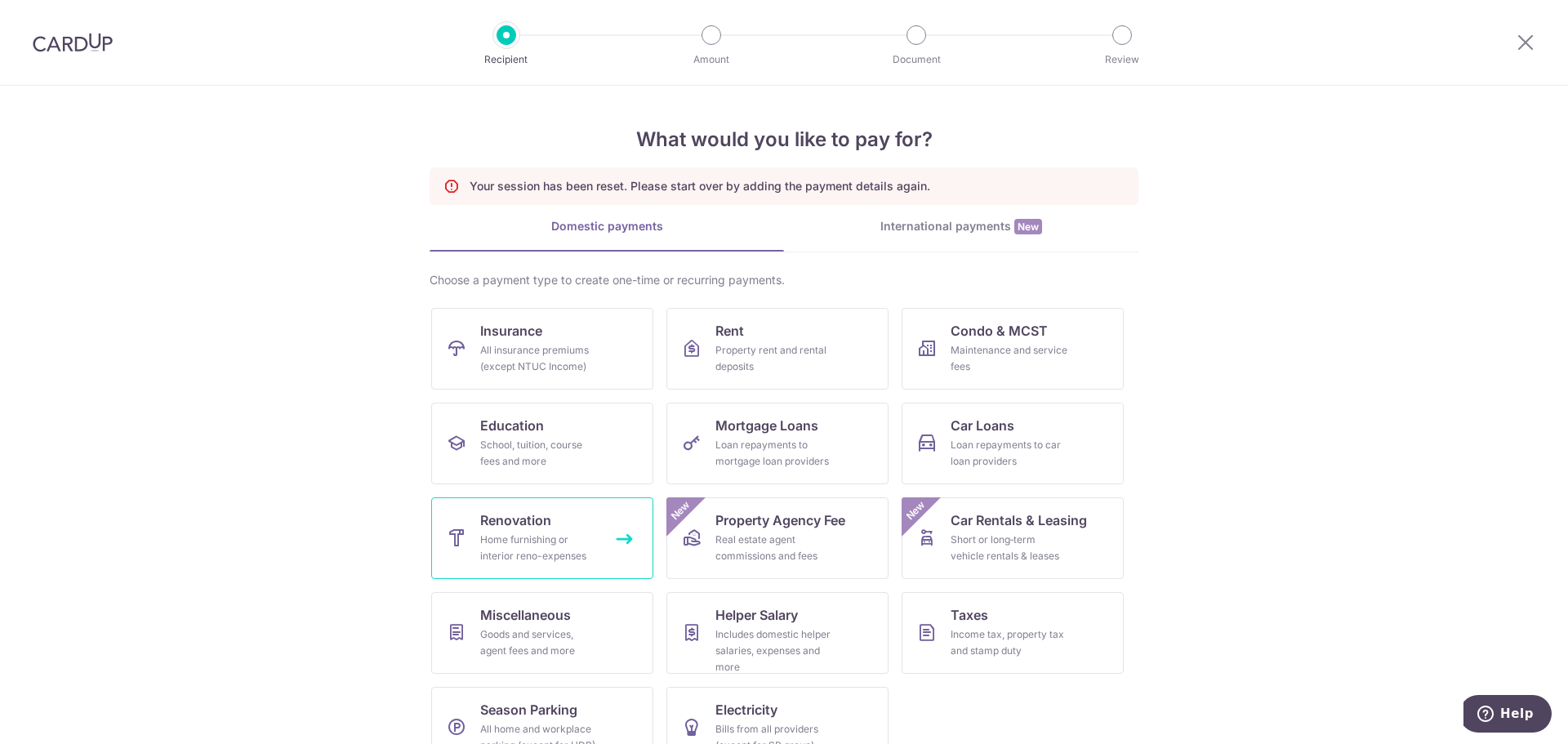
click at [553, 572] on link "Renovation Home furnishing or interior reno-expenses" at bounding box center [542, 538] width 222 height 82
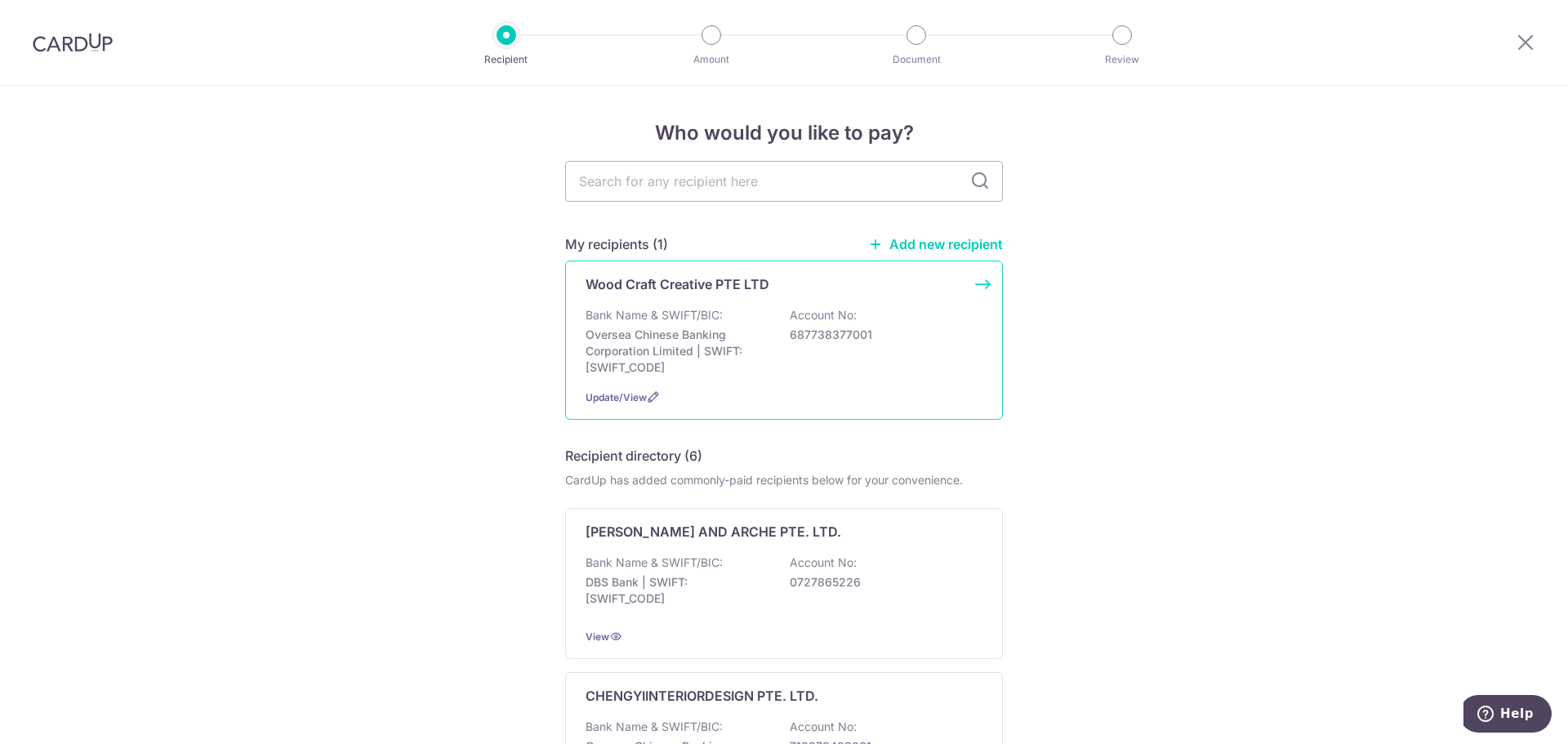
click at [731, 310] on div "Bank Name & SWIFT/BIC: Oversea Chinese Banking Corporation Limited | SWIFT: OCB…" at bounding box center [783, 341] width 397 height 68
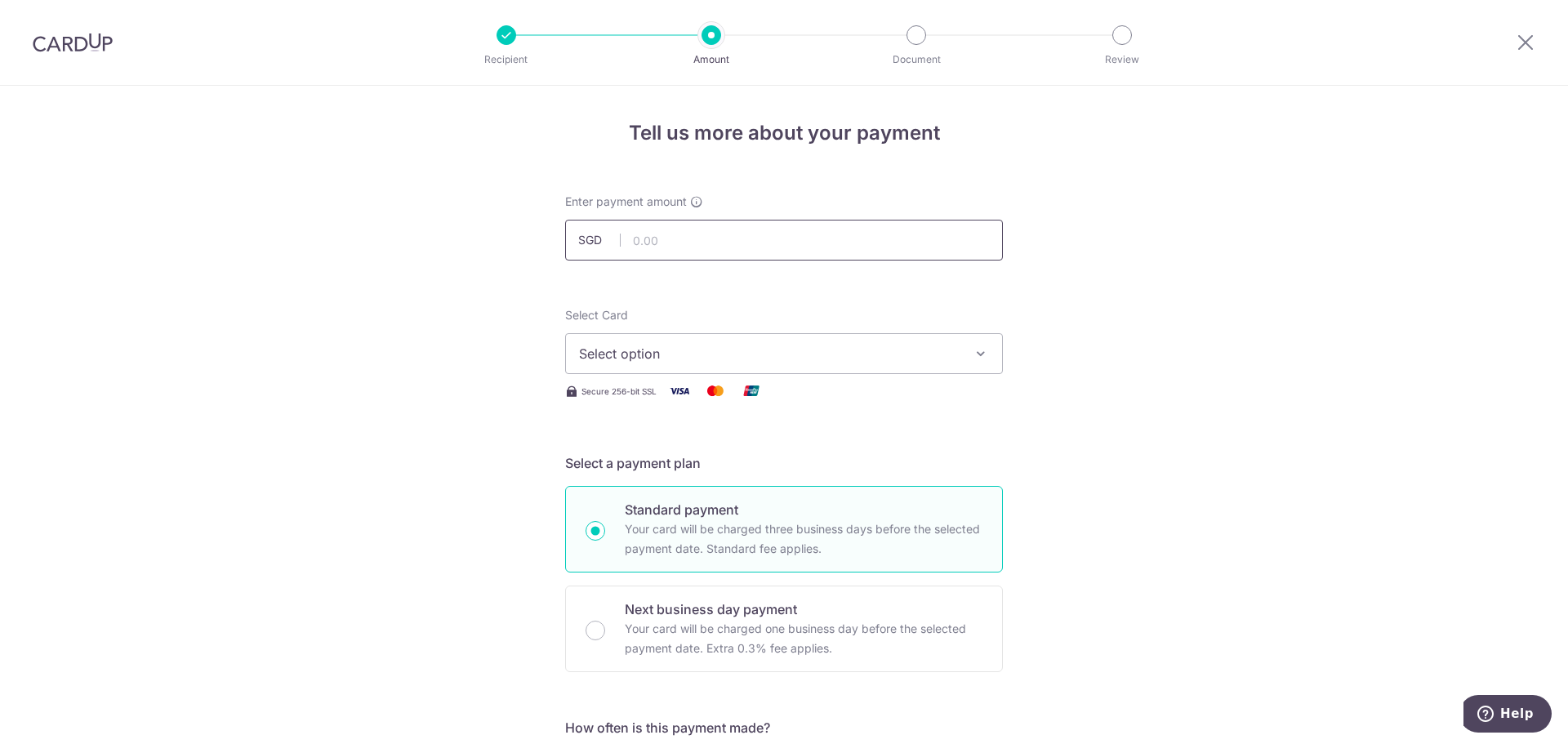
click at [747, 244] on input "text" at bounding box center [784, 240] width 438 height 41
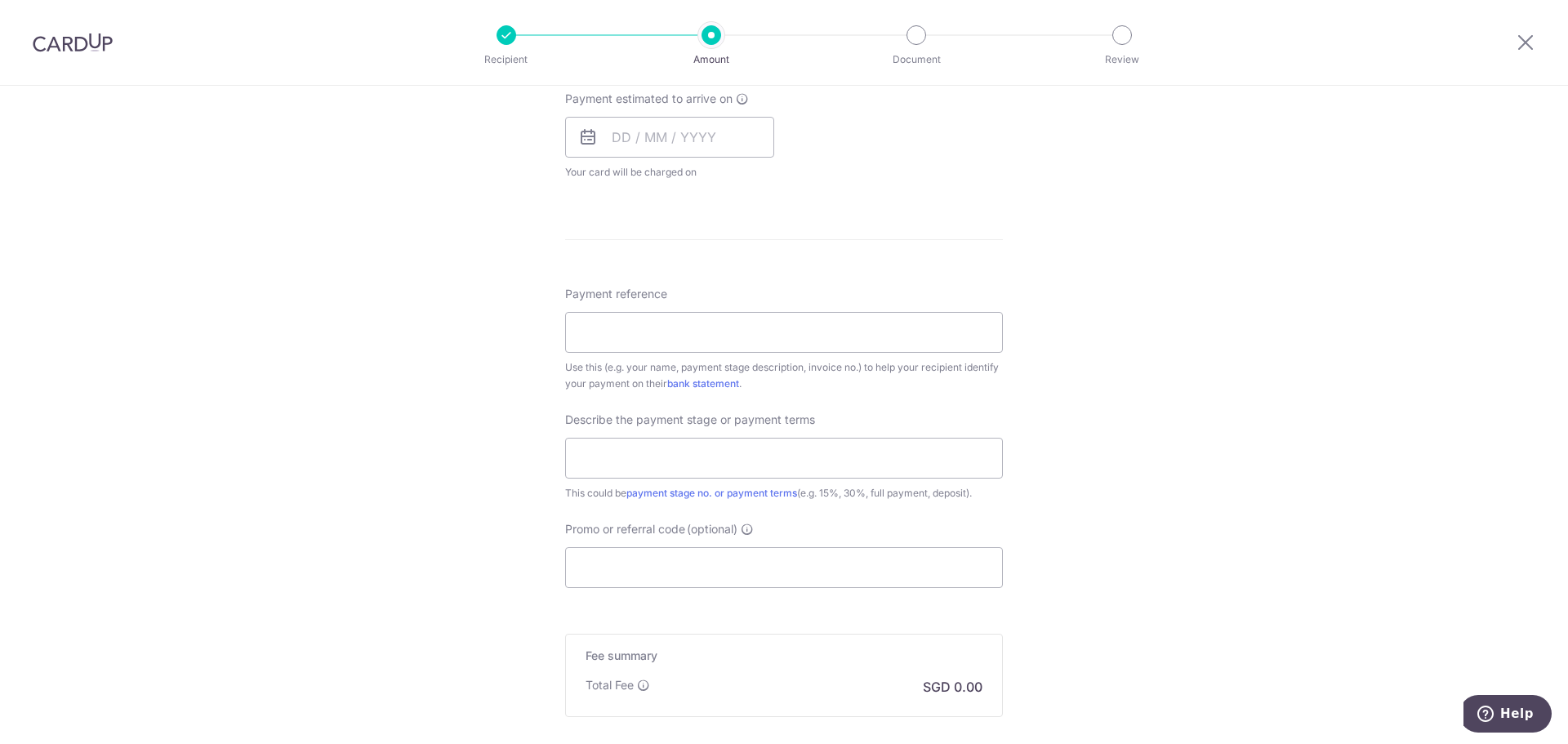
scroll to position [928, 0]
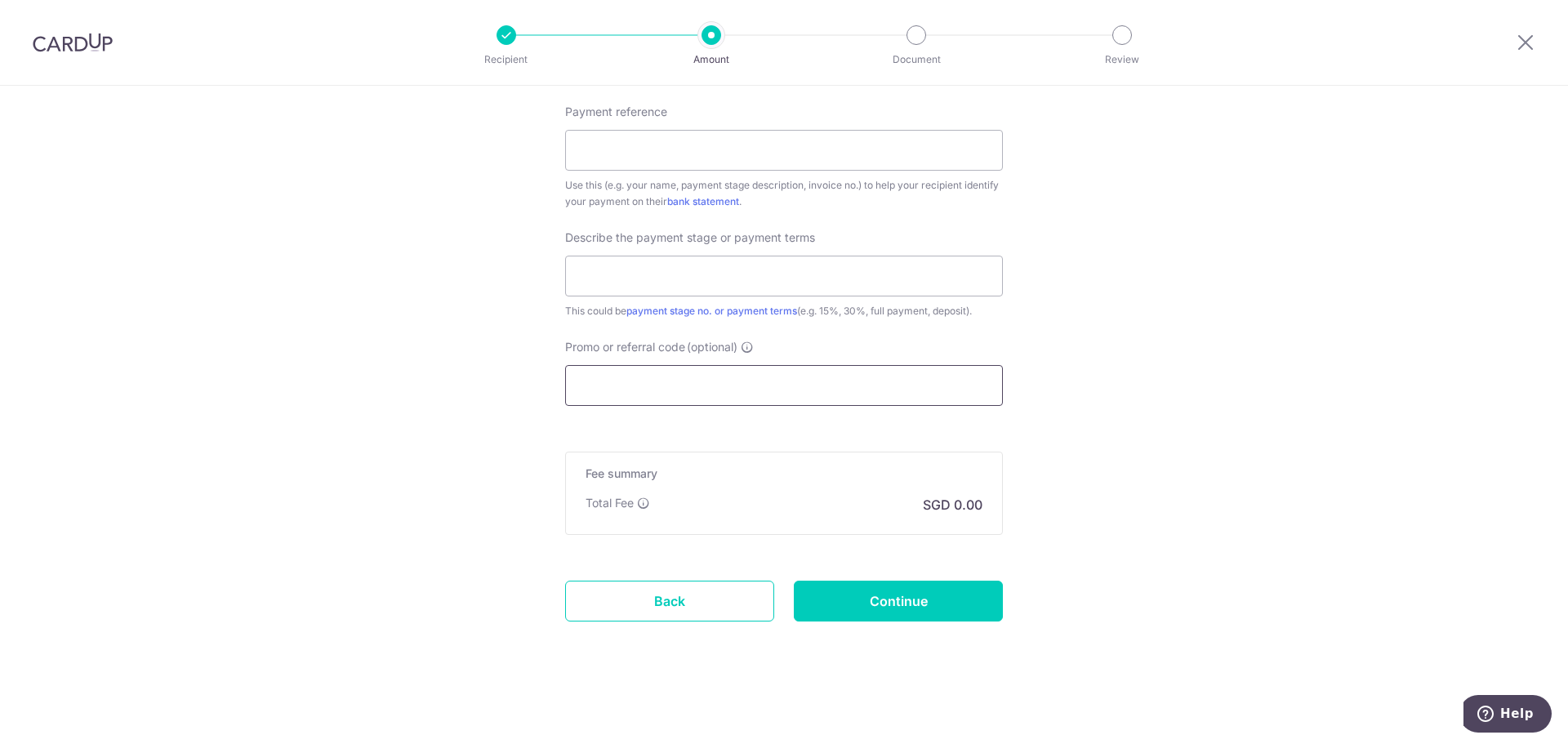
click at [878, 395] on input "Promo or referral code (optional)" at bounding box center [784, 385] width 438 height 41
paste input "RENO25ONE"
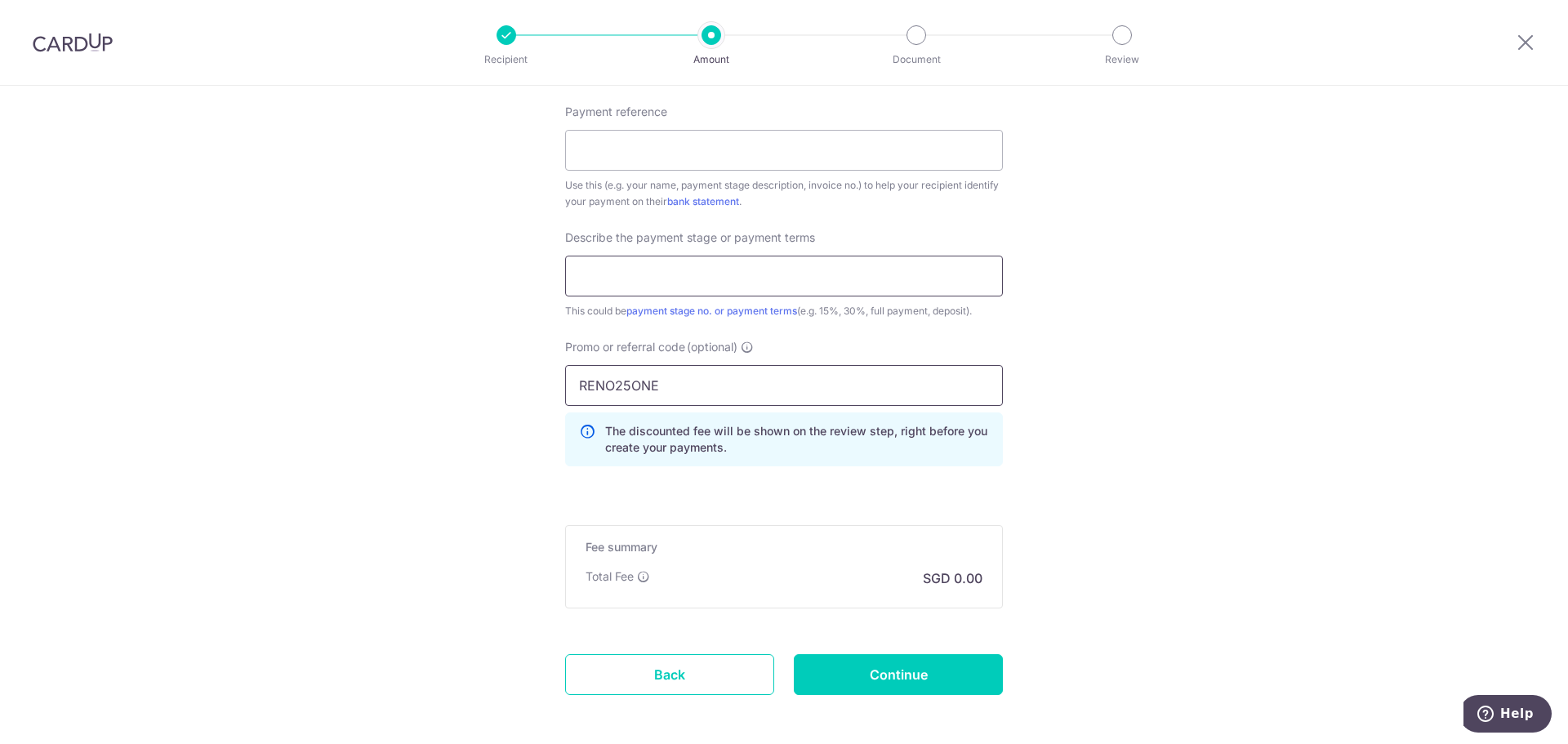
type input "RENO25ONE"
click at [752, 282] on input "text" at bounding box center [784, 275] width 438 height 41
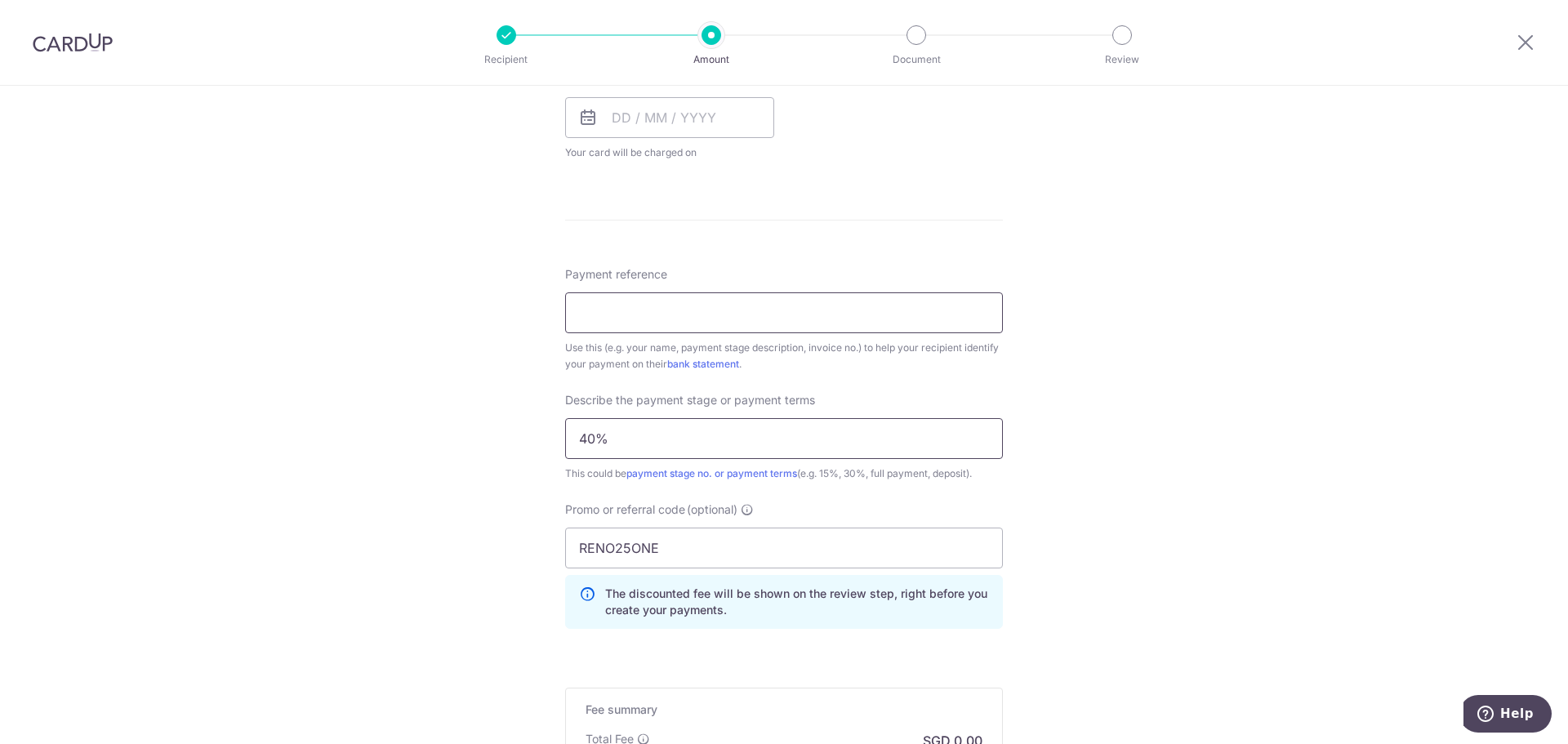
scroll to position [765, 0]
type input "40%"
click at [700, 318] on input "Payment reference" at bounding box center [784, 313] width 438 height 41
type input "Blk 88C Jalan Satu 07-147"
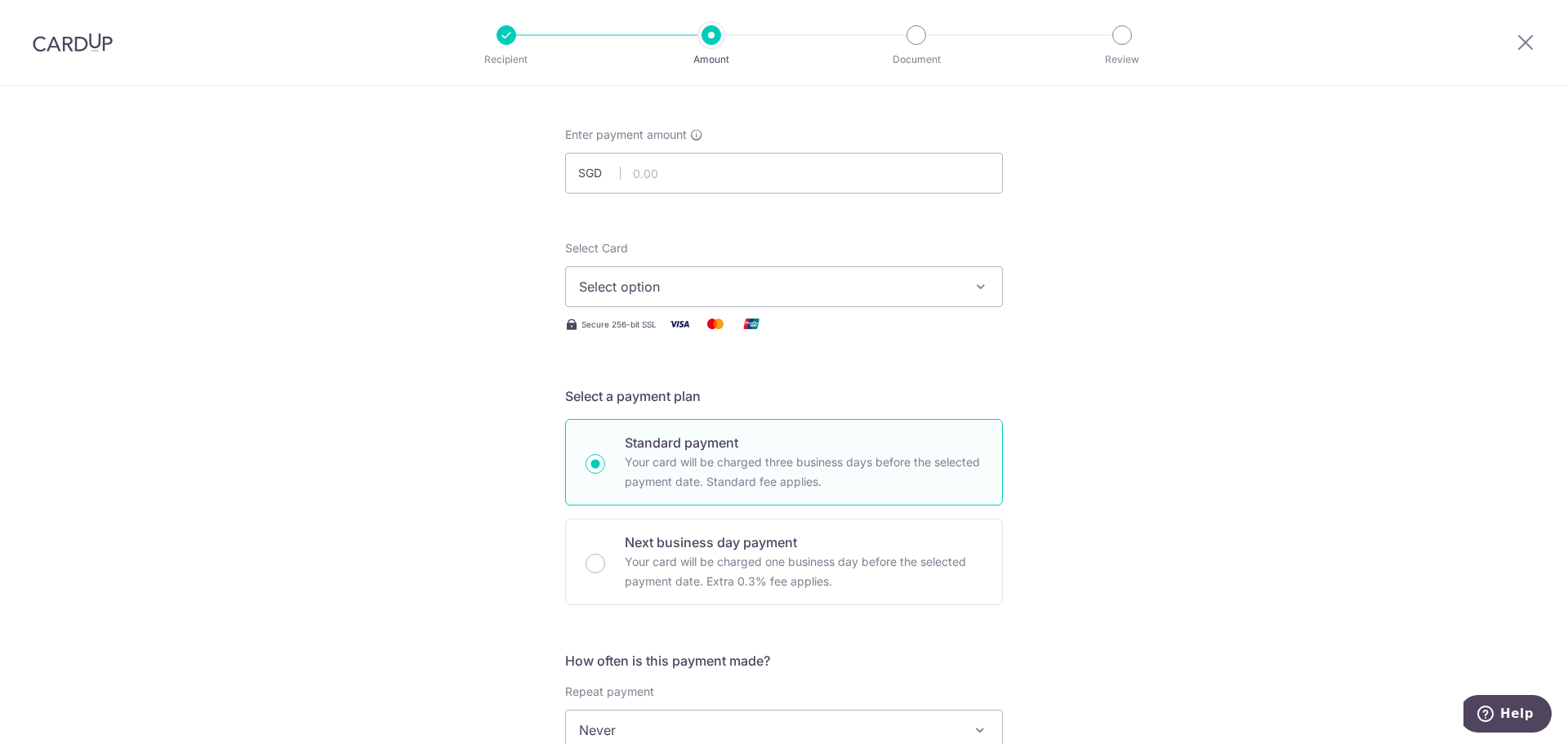
scroll to position [30, 0]
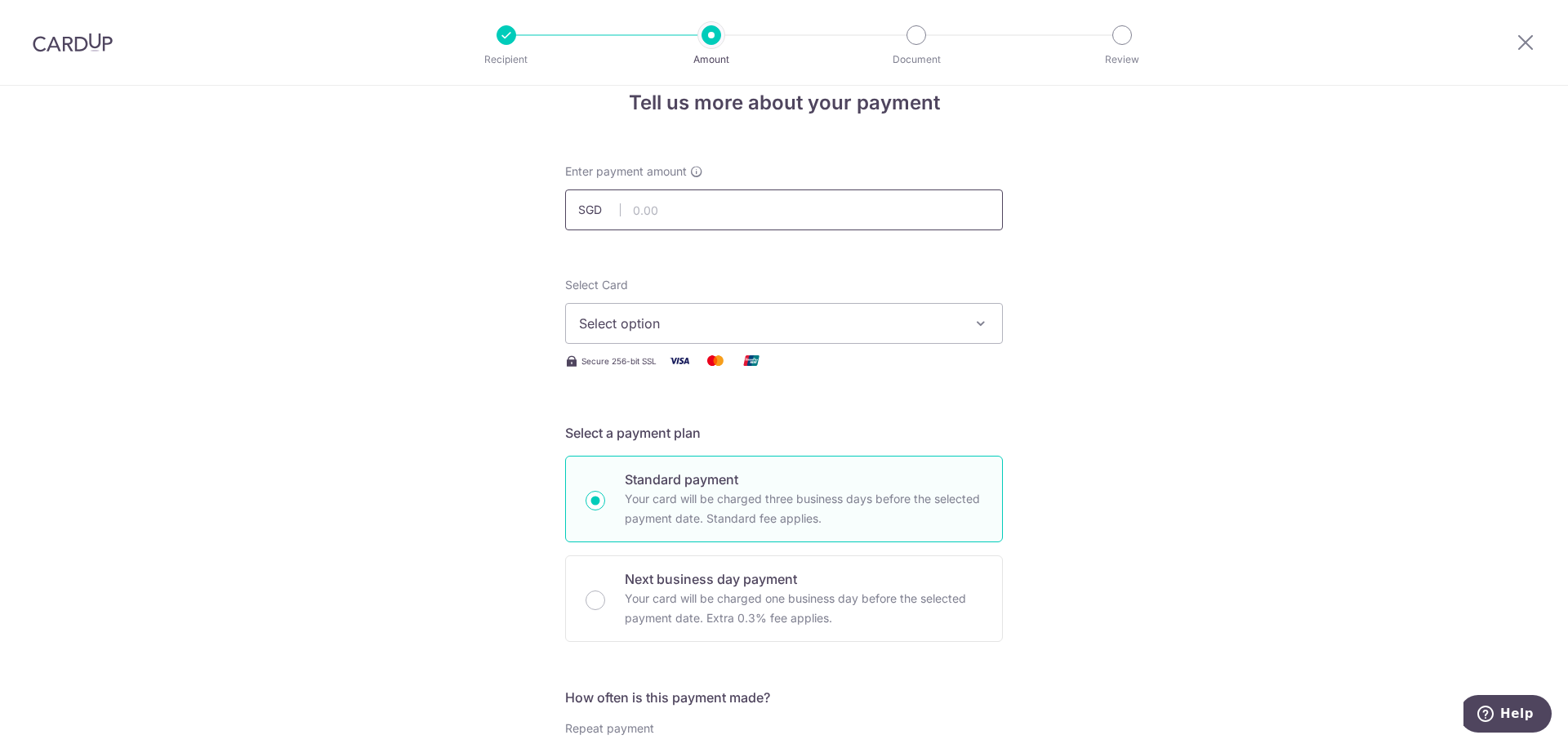
click at [701, 213] on input "text" at bounding box center [784, 210] width 438 height 41
type input "12,532.00"
click at [917, 340] on button "Select option" at bounding box center [784, 322] width 438 height 41
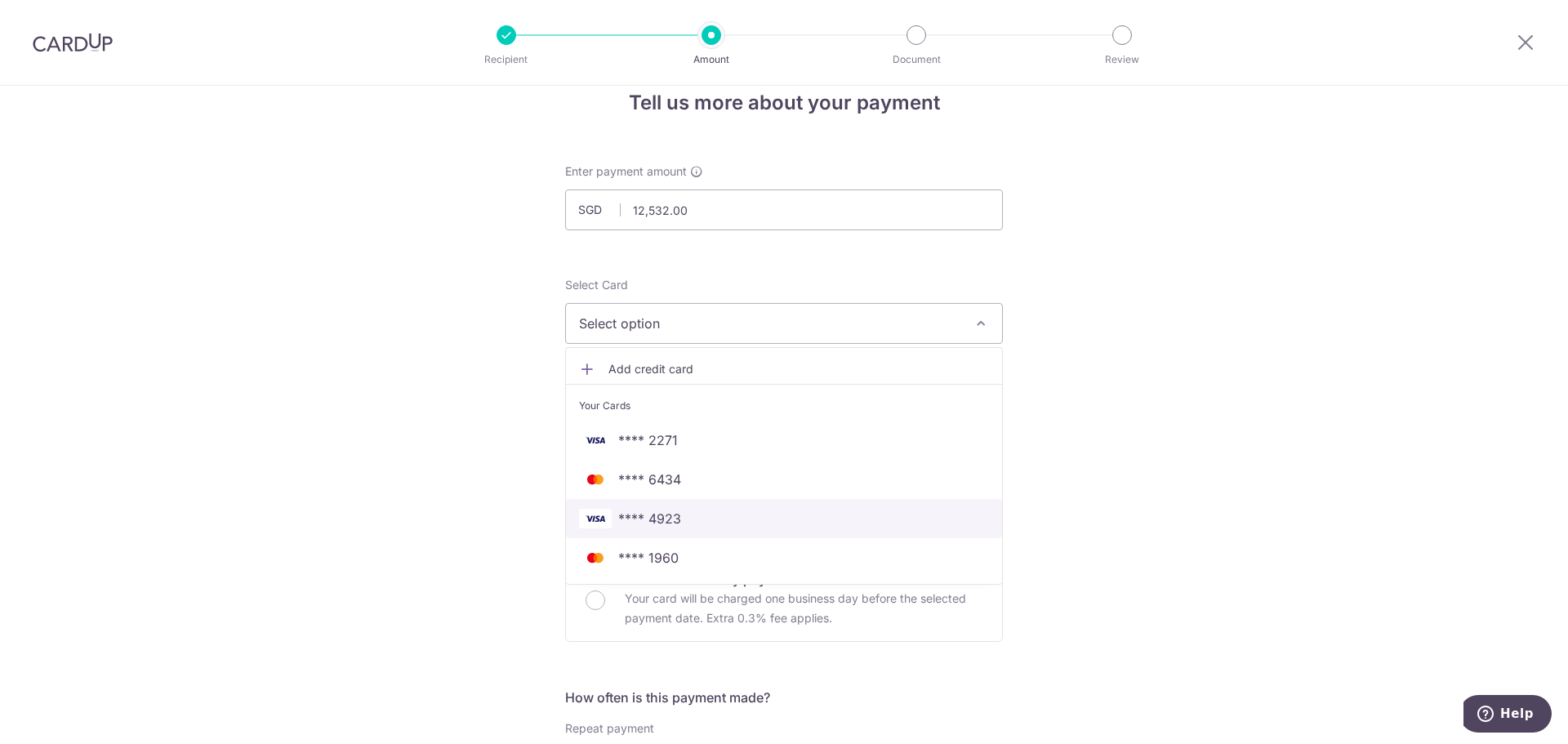
click at [828, 528] on span "**** 4923" at bounding box center [783, 519] width 410 height 20
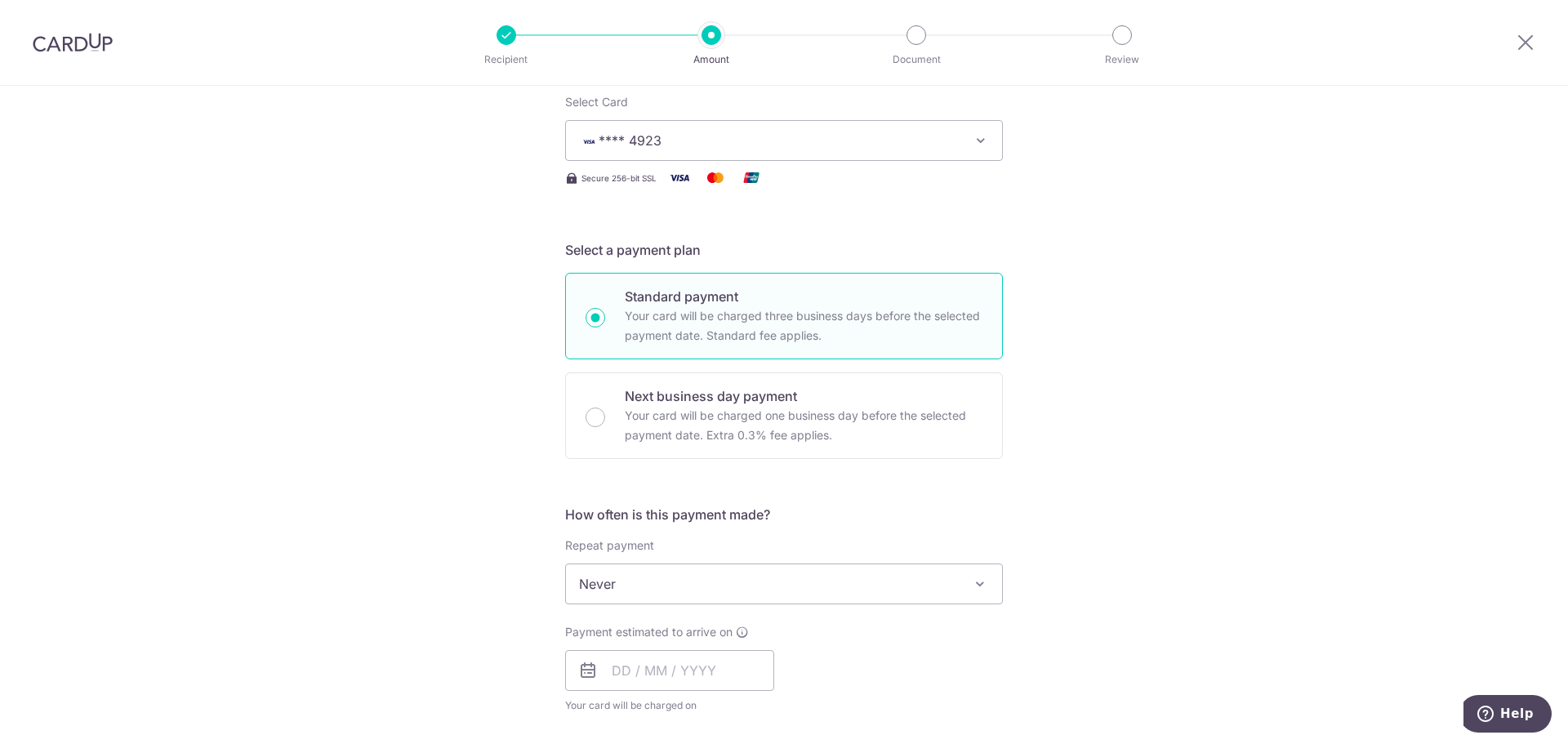
scroll to position [439, 0]
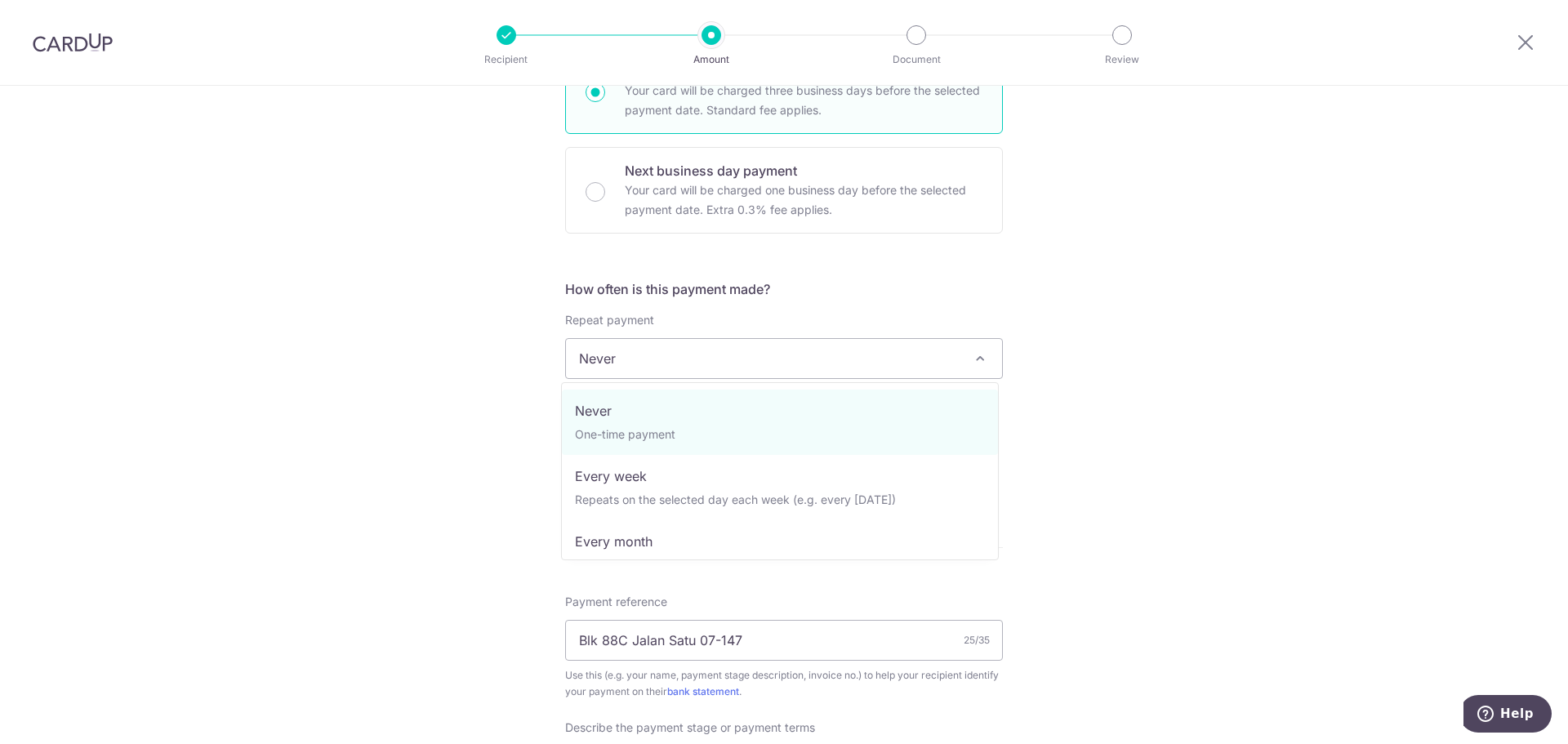
click at [694, 362] on span "Never" at bounding box center [784, 358] width 436 height 39
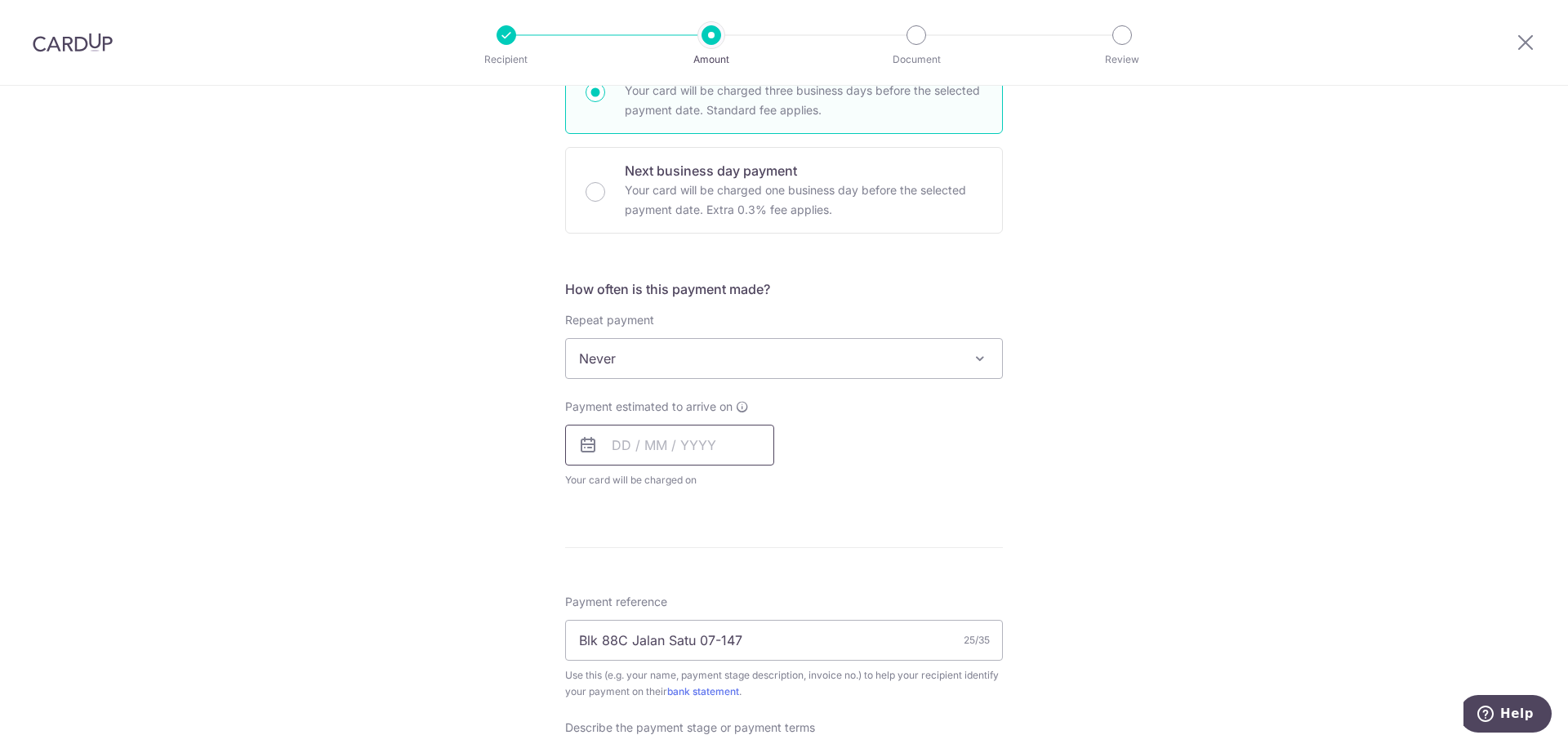
click at [690, 424] on div "Payment estimated to arrive on Your card will be charged on for the first payme…" at bounding box center [670, 443] width 209 height 90
click at [697, 447] on input "text" at bounding box center [670, 444] width 209 height 41
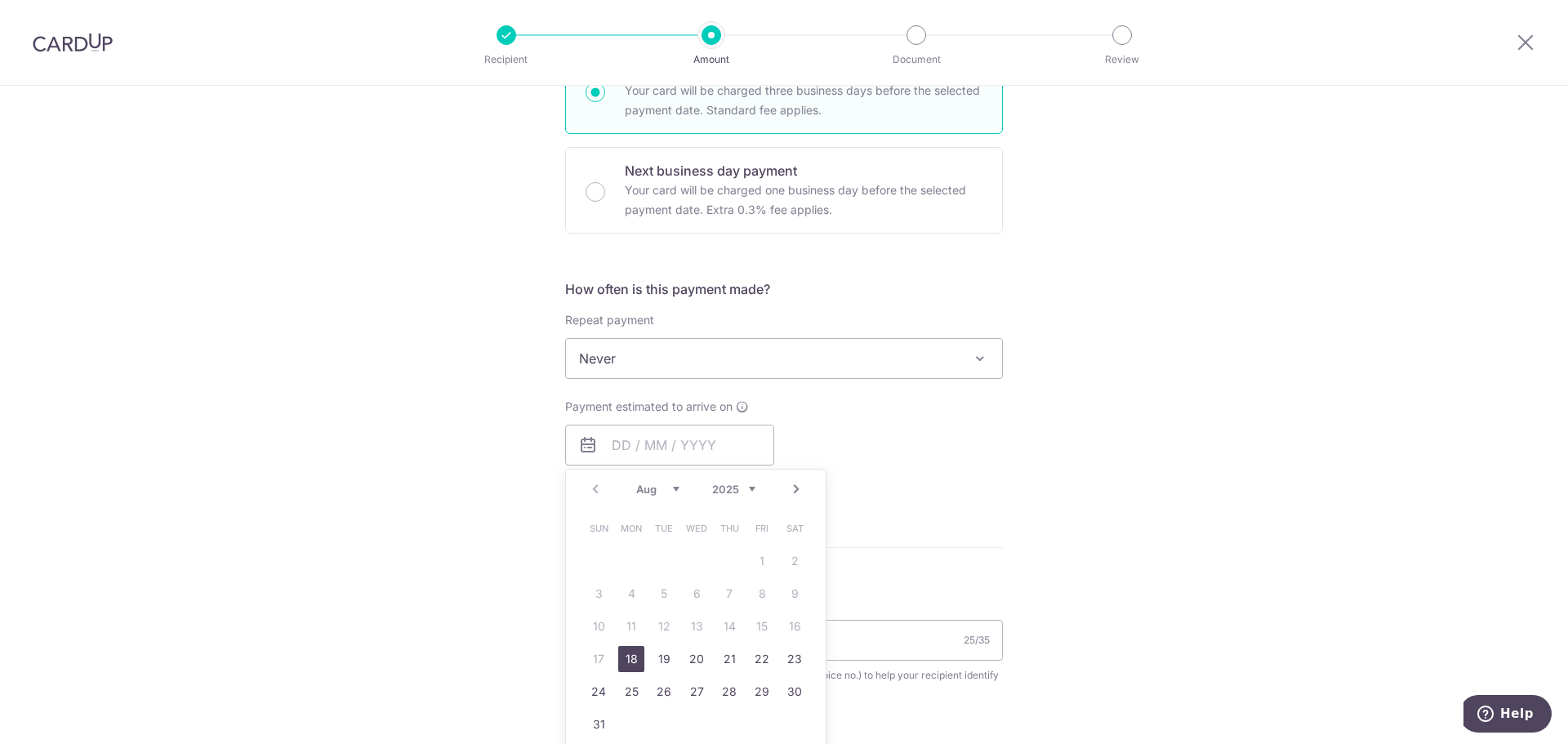
click at [624, 667] on link "18" at bounding box center [630, 659] width 26 height 26
type input "[DATE]"
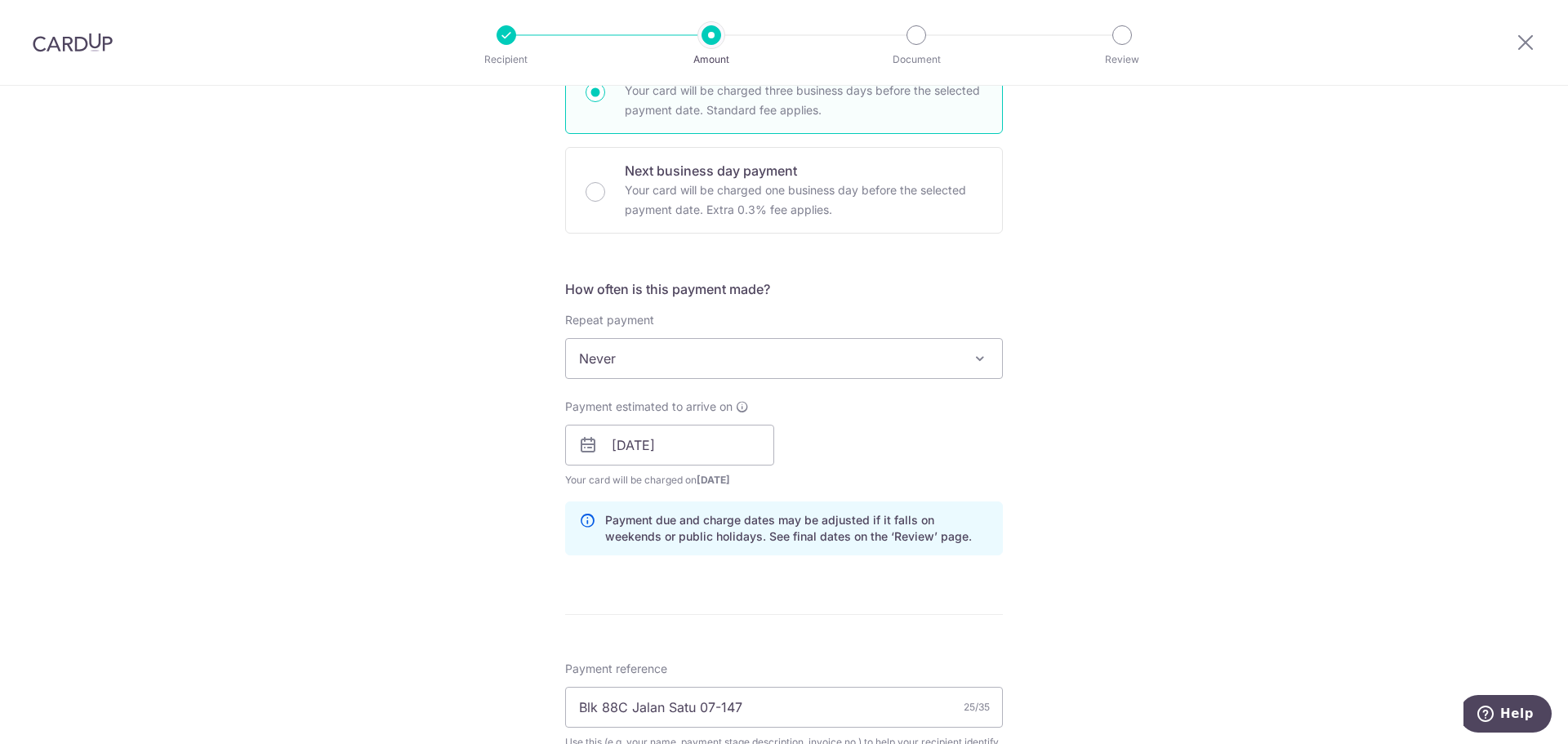
click at [1203, 496] on div "Tell us more about your payment Enter payment amount SGD 12,532.00 12532.00 Sel…" at bounding box center [784, 511] width 1568 height 1727
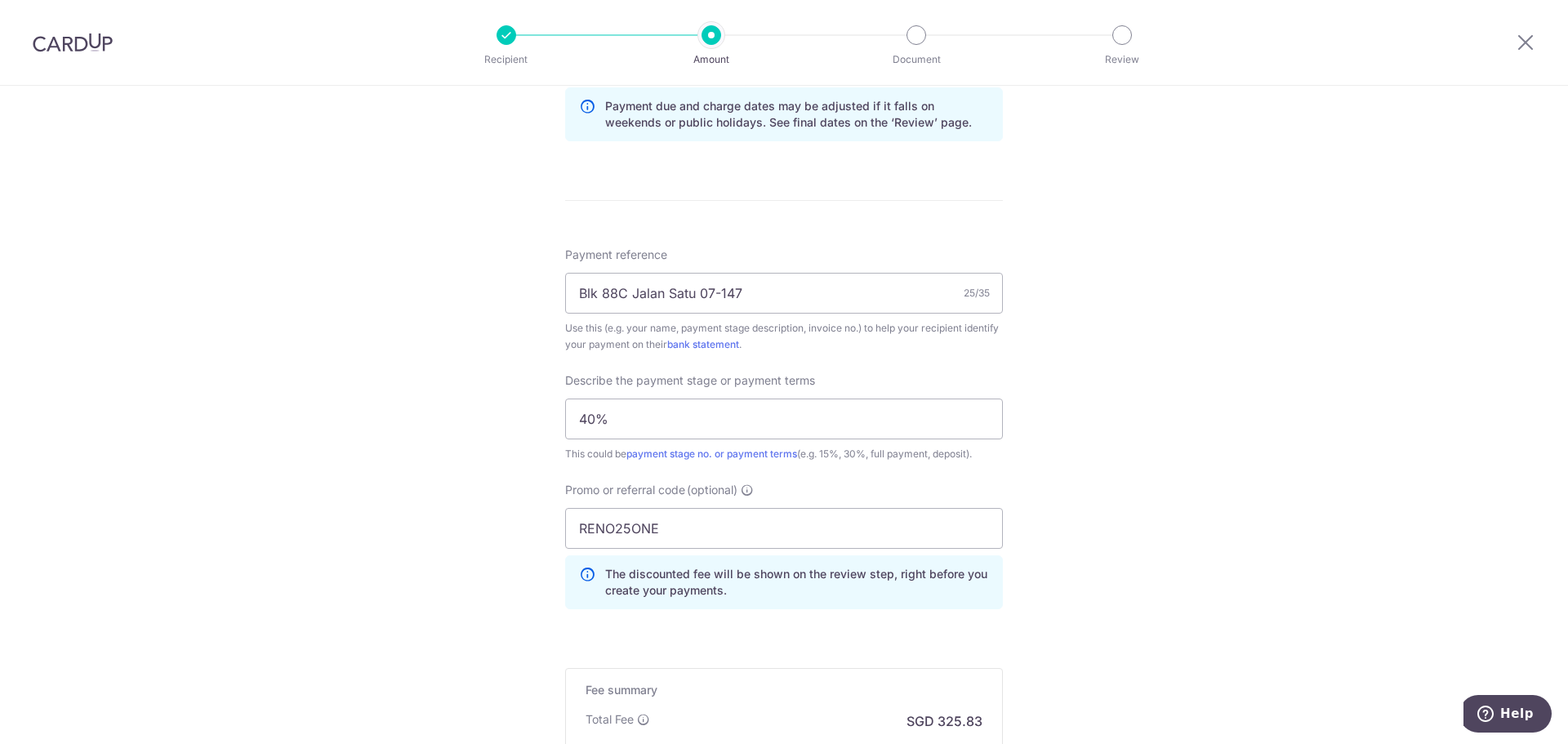
scroll to position [1068, 0]
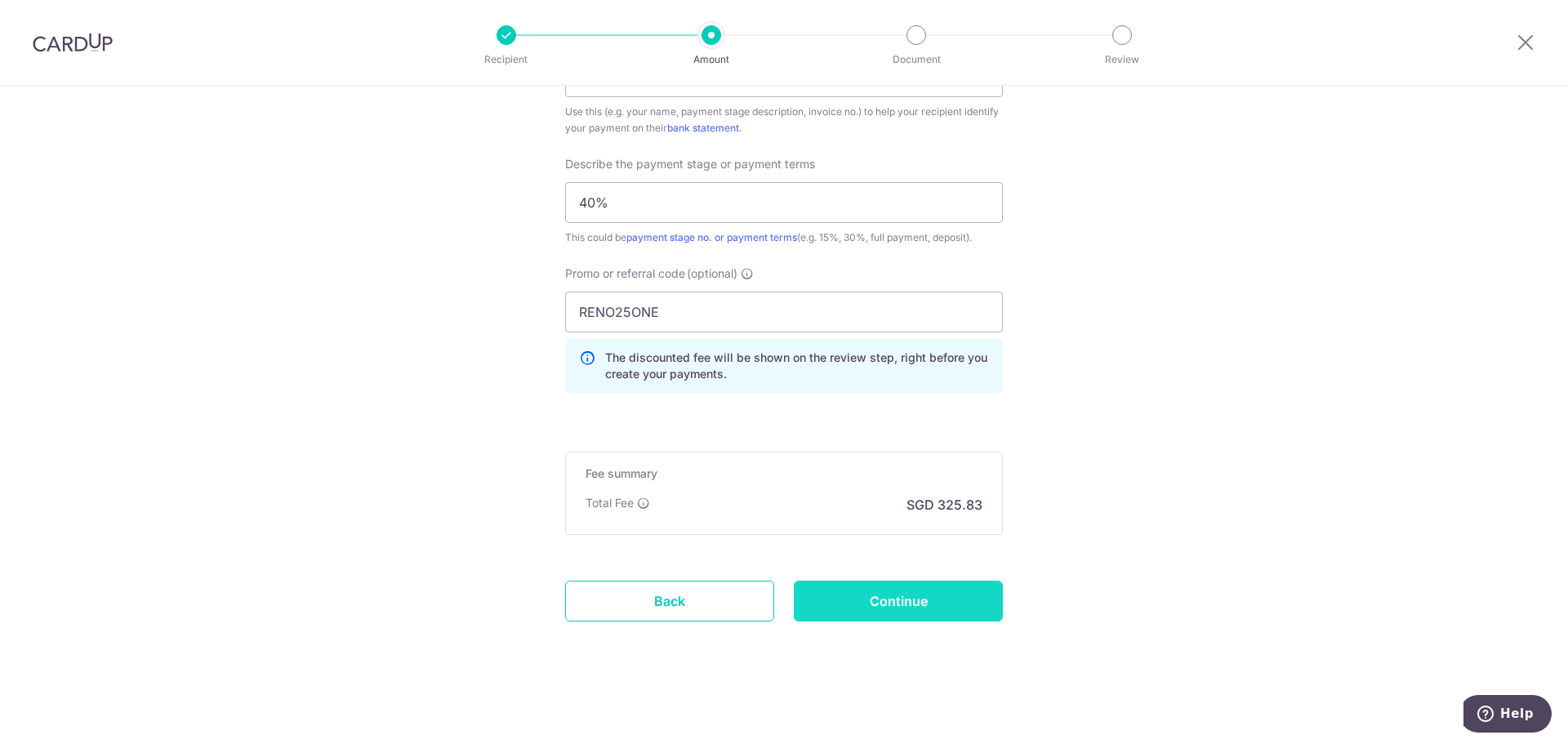
click at [859, 609] on input "Continue" at bounding box center [898, 600] width 209 height 41
type input "Create Schedule"
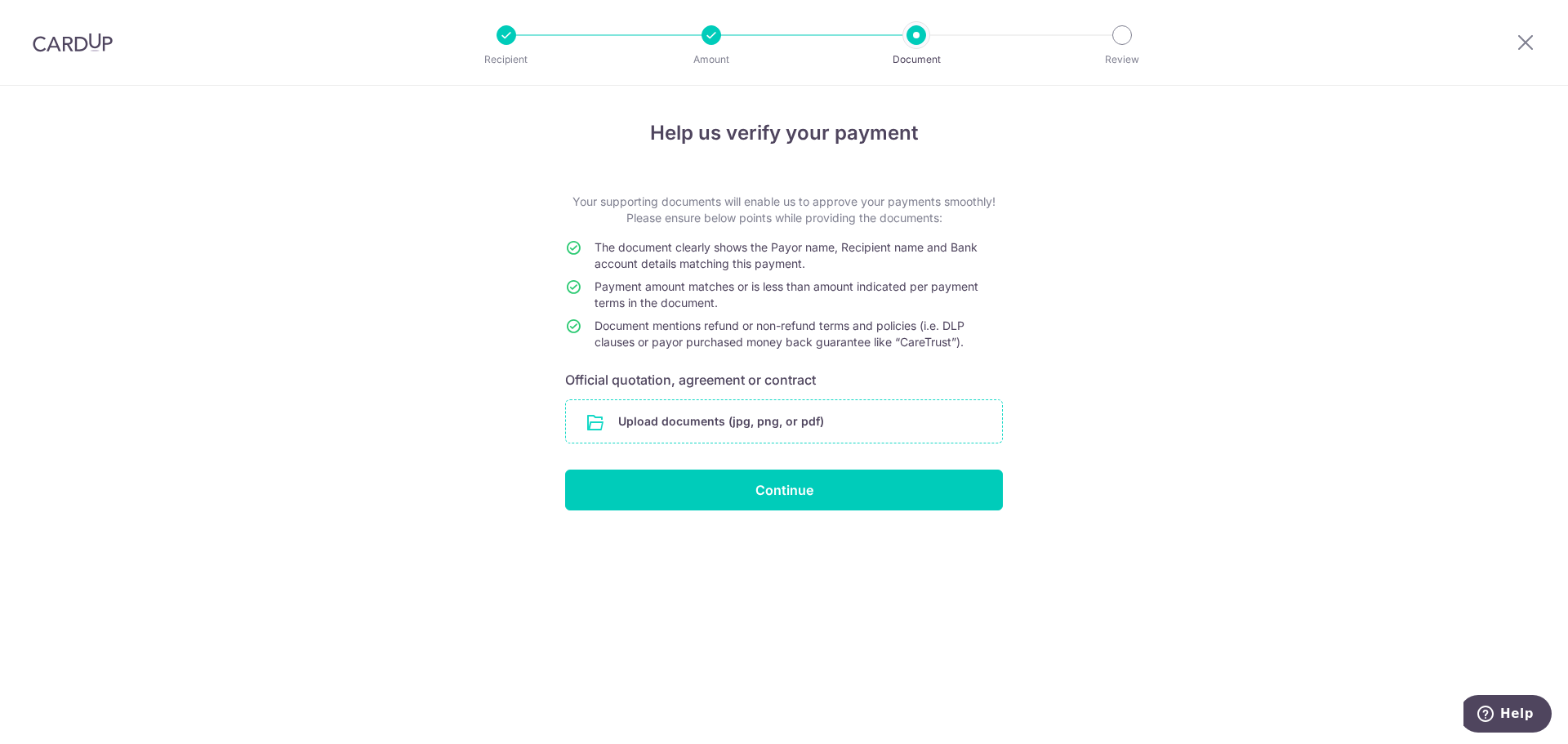
click at [704, 422] on input "file" at bounding box center [784, 421] width 436 height 43
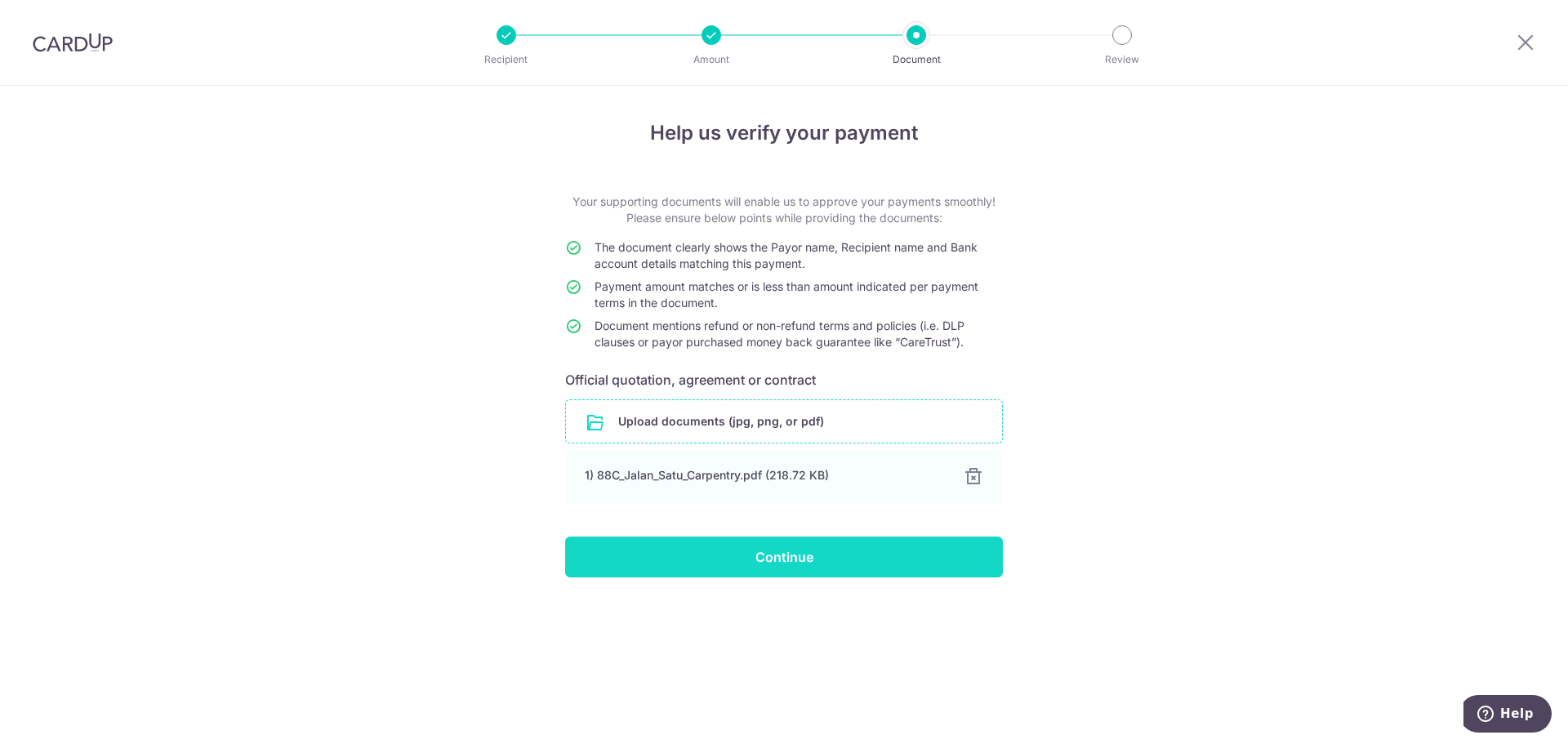
click at [873, 556] on input "Continue" at bounding box center [784, 556] width 438 height 41
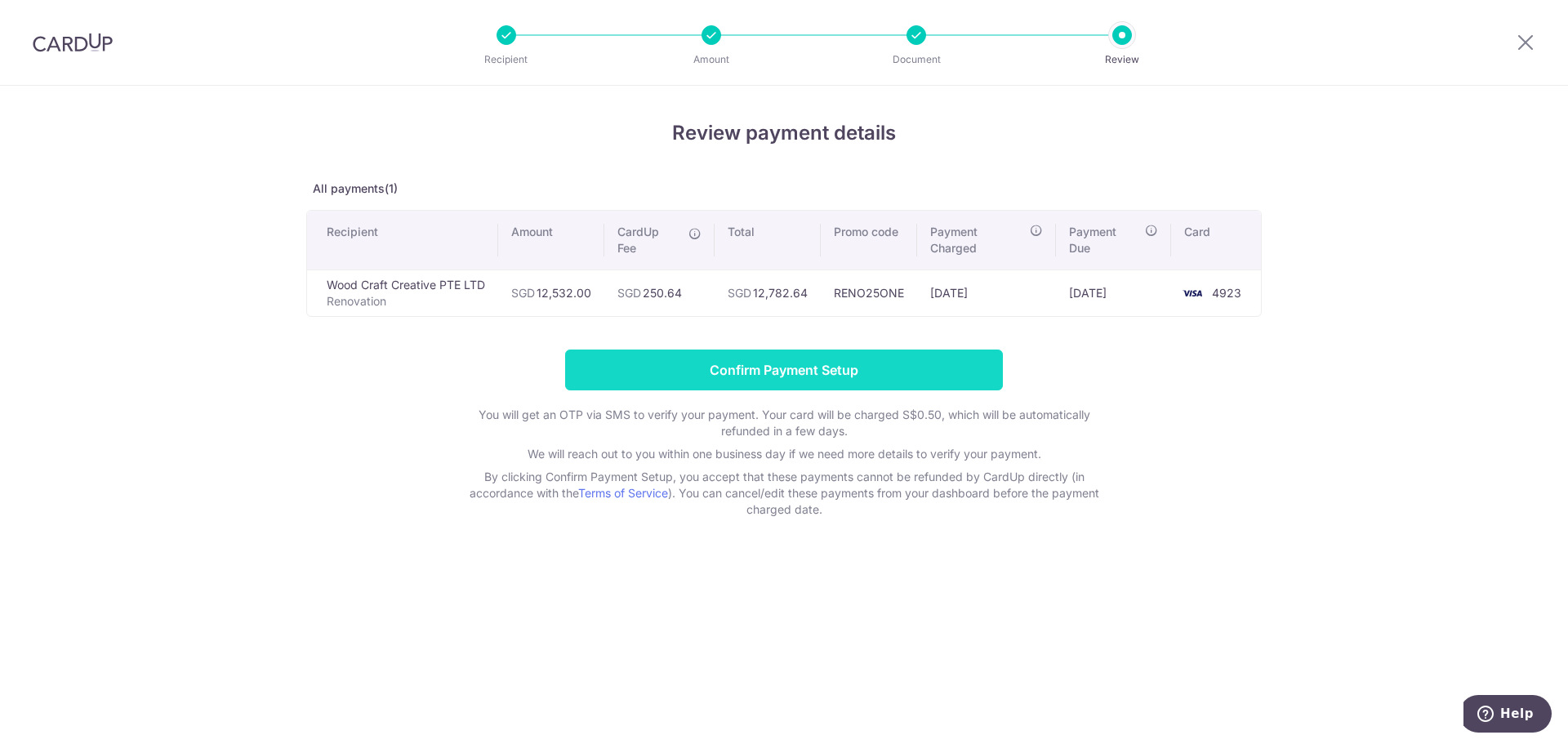
click at [809, 368] on input "Confirm Payment Setup" at bounding box center [784, 370] width 438 height 41
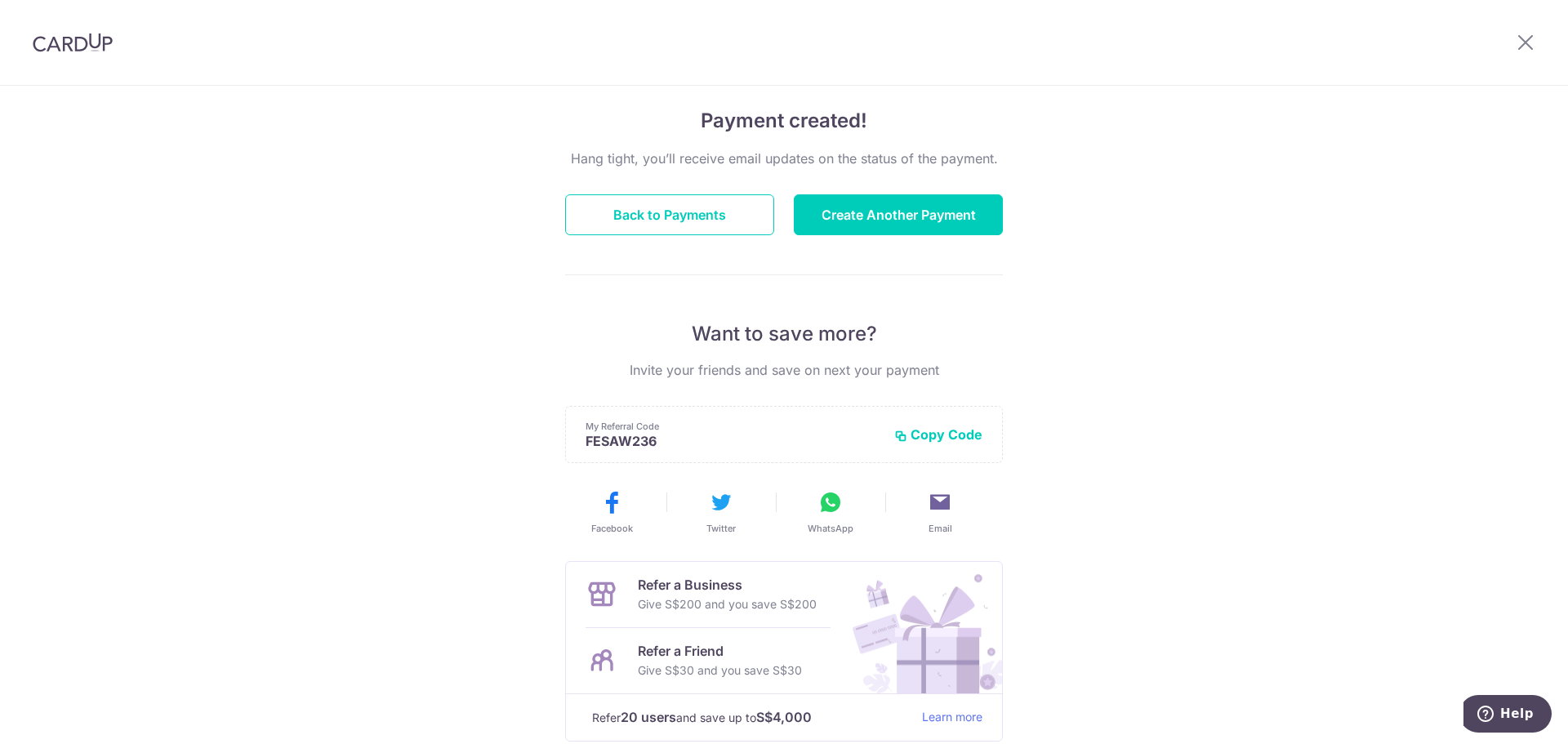
scroll to position [213, 0]
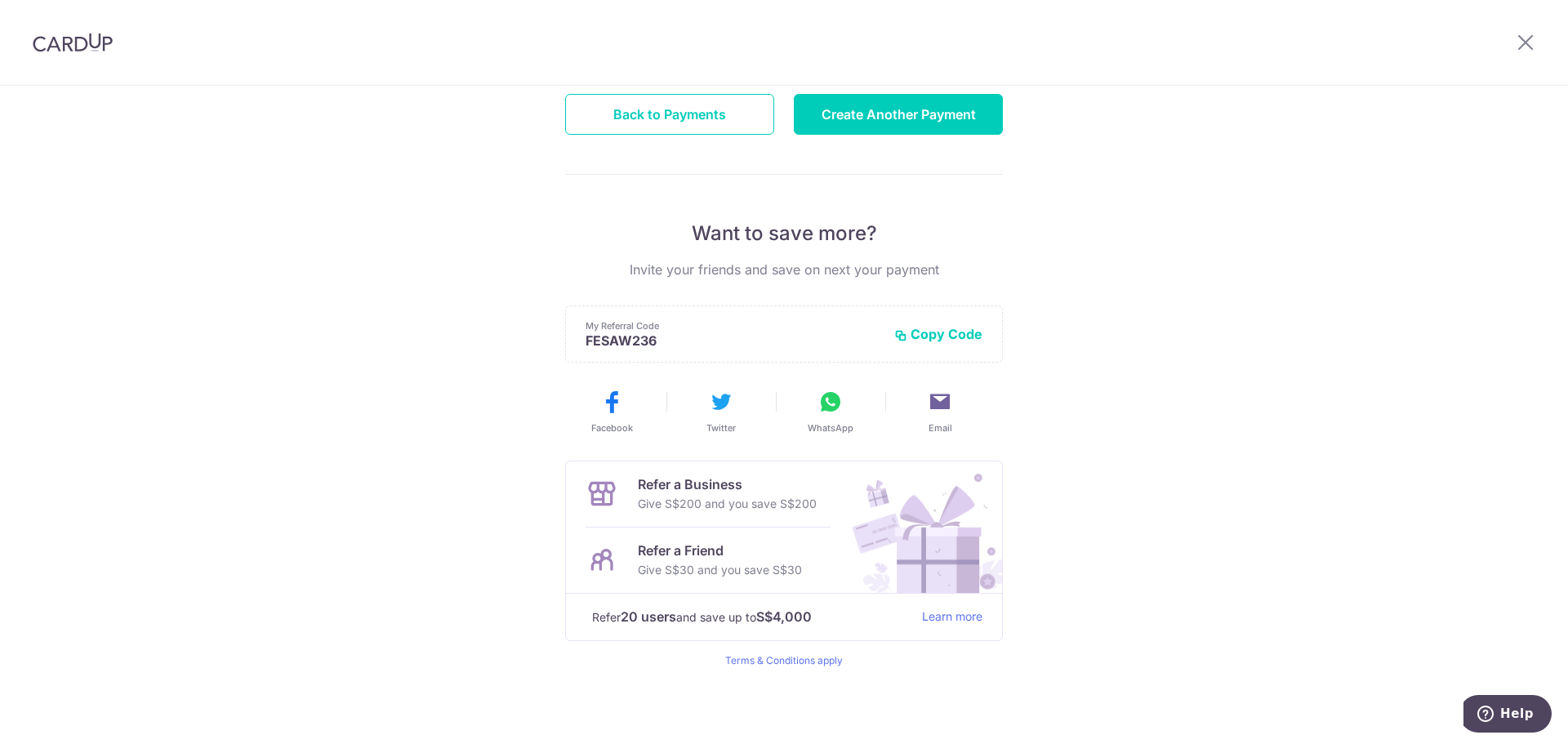
click at [101, 73] on div at bounding box center [73, 42] width 145 height 84
click at [99, 53] on div at bounding box center [73, 42] width 145 height 84
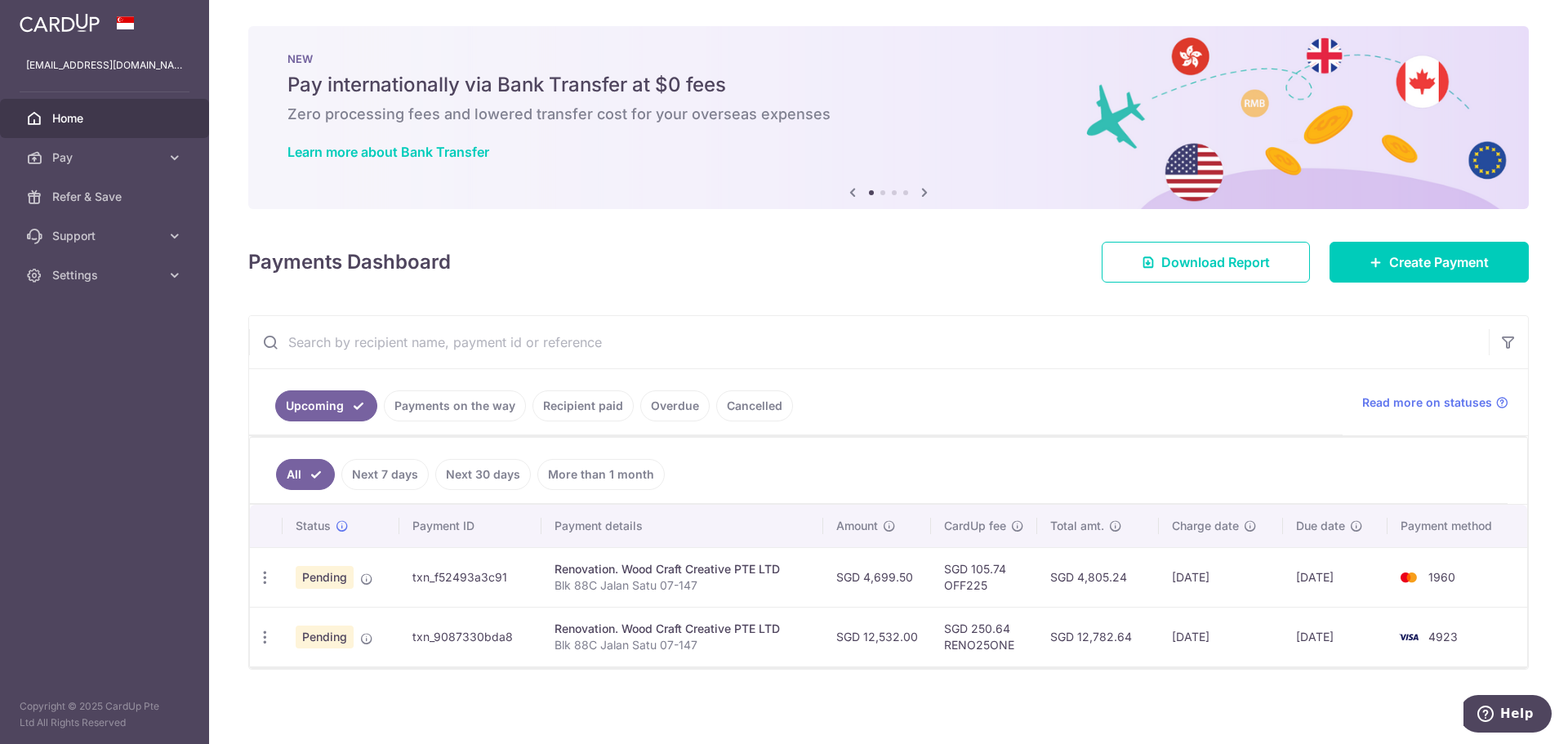
click at [969, 460] on ul "All Next 7 days Next 30 days More than 1 month" at bounding box center [878, 471] width 1257 height 66
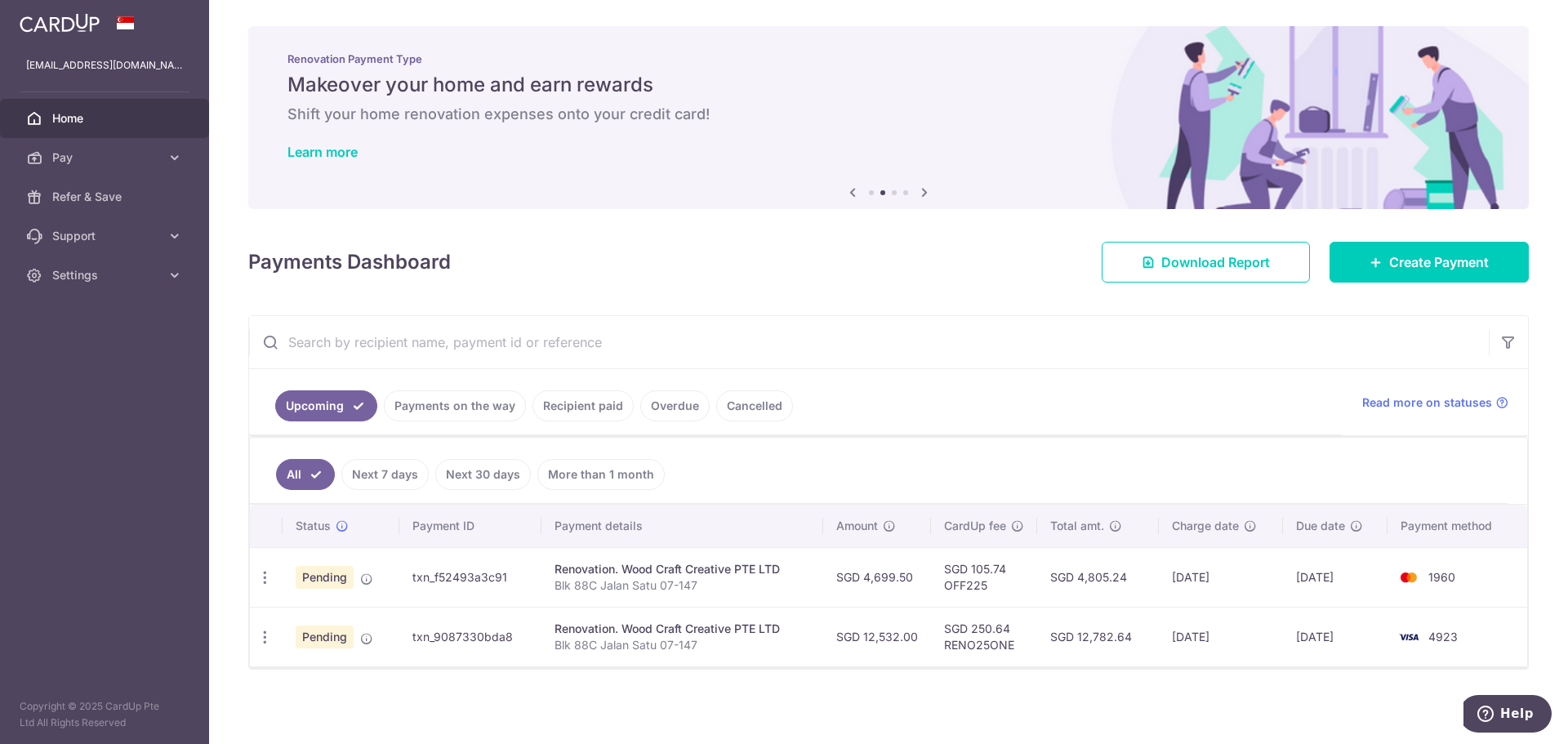
click at [838, 481] on ul "All Next 7 days Next 30 days More than 1 month" at bounding box center [878, 471] width 1257 height 66
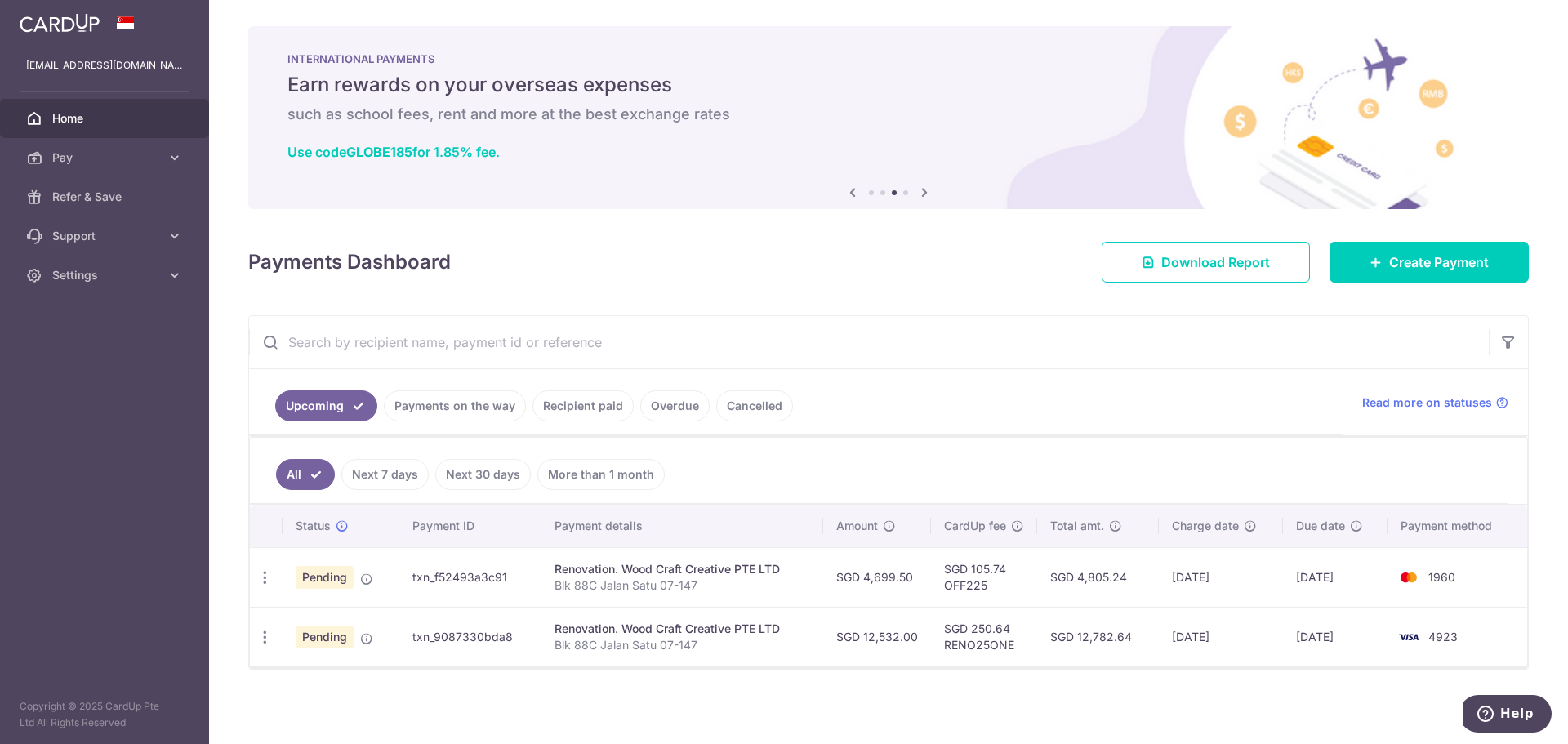
click at [460, 576] on td "txn_f52493a3c91" at bounding box center [470, 577] width 142 height 60
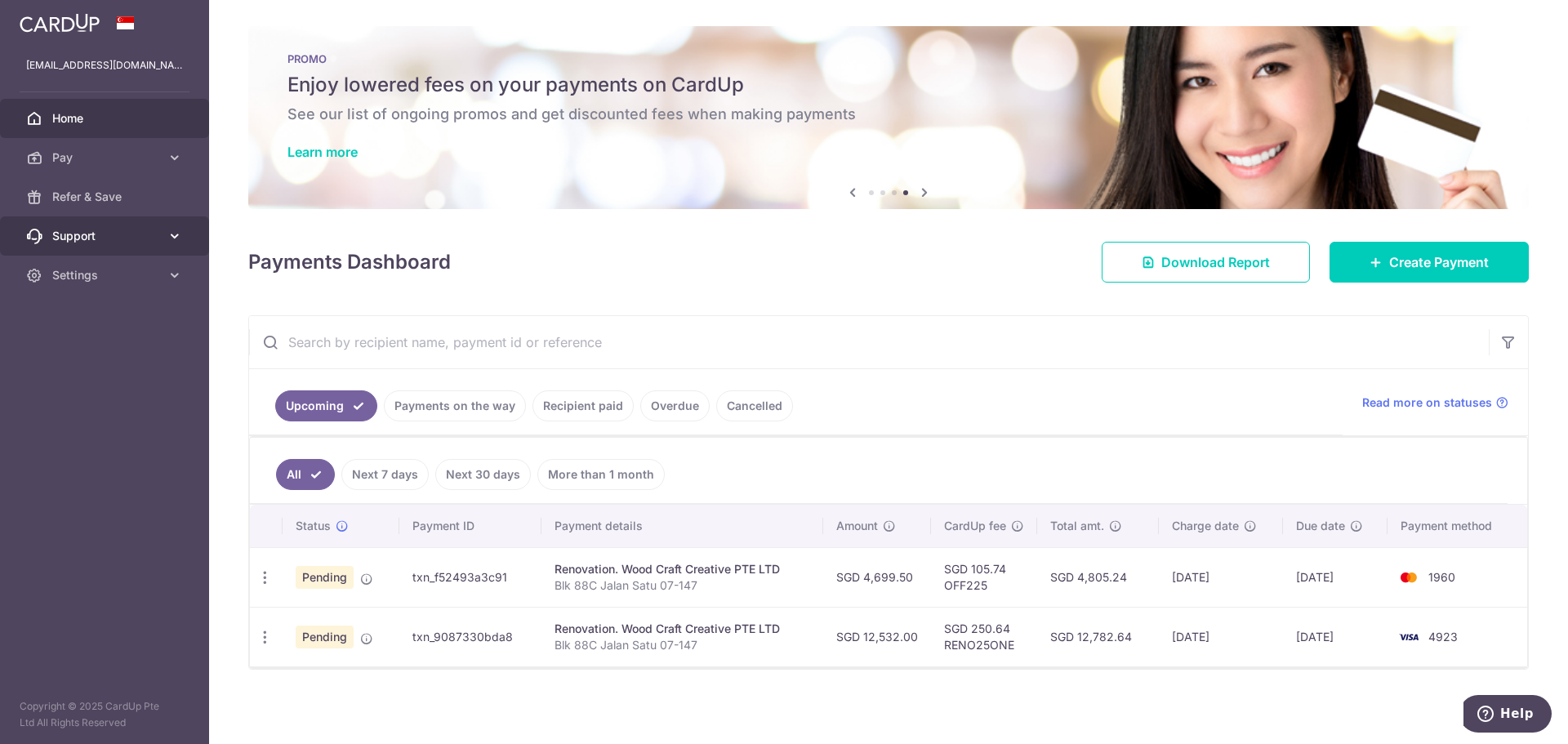
copy td "txn_f52493a3c91"
click at [63, 237] on span "Support" at bounding box center [106, 236] width 108 height 16
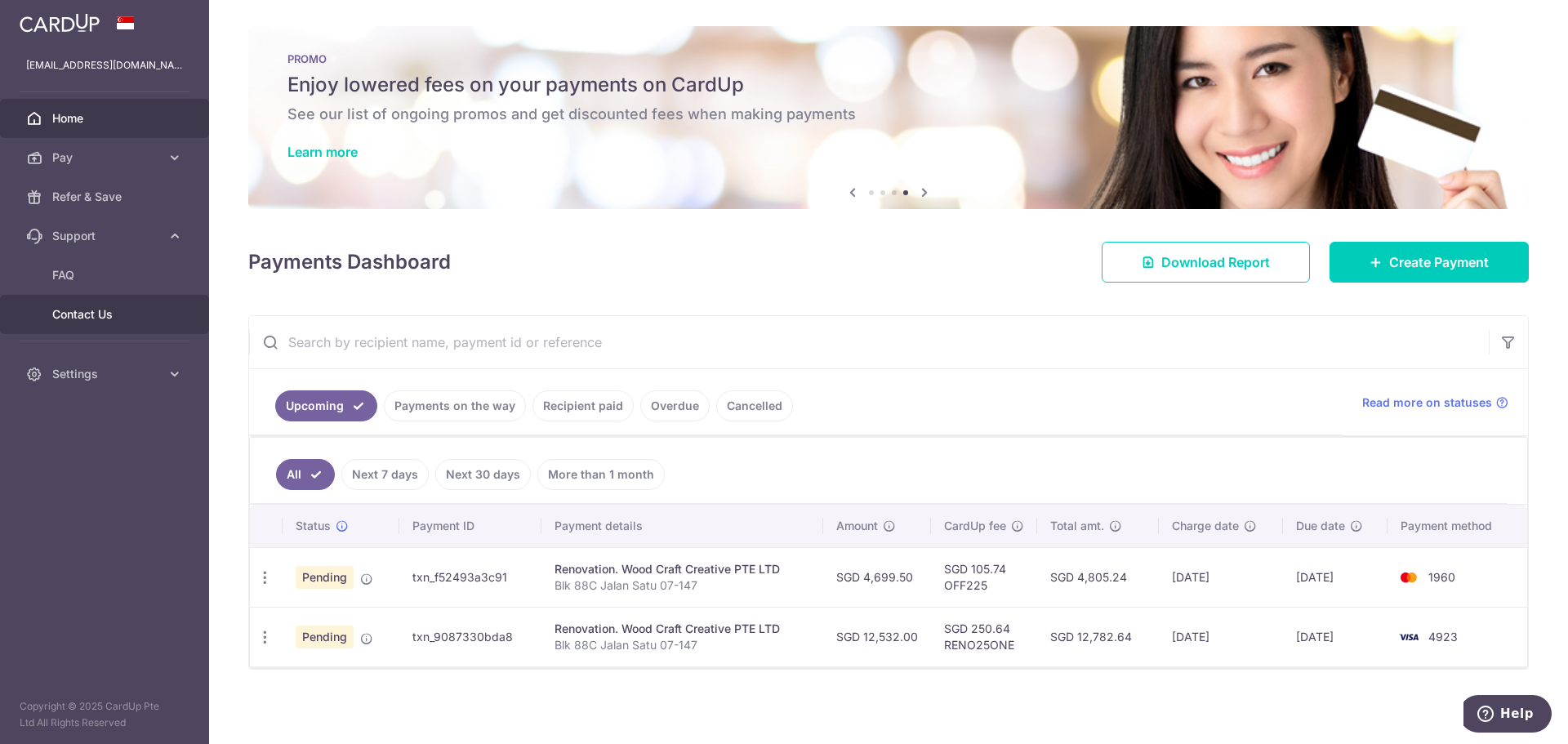
click at [105, 314] on span "Contact Us" at bounding box center [106, 314] width 108 height 16
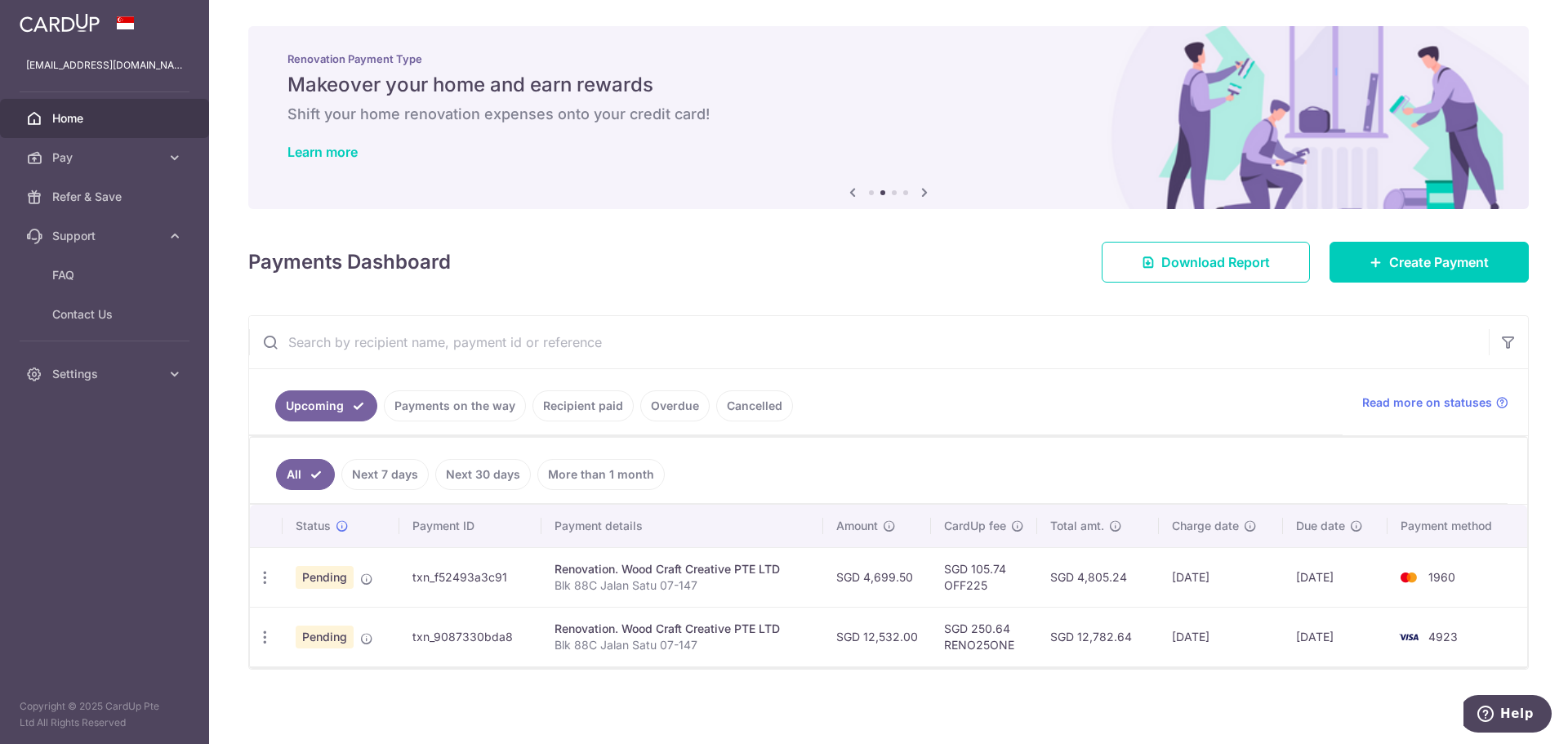
click at [1057, 539] on th "Total amt." at bounding box center [1097, 525] width 121 height 43
click at [621, 529] on th "Payment details" at bounding box center [682, 525] width 283 height 43
click at [382, 466] on link "Next 7 days" at bounding box center [385, 474] width 87 height 31
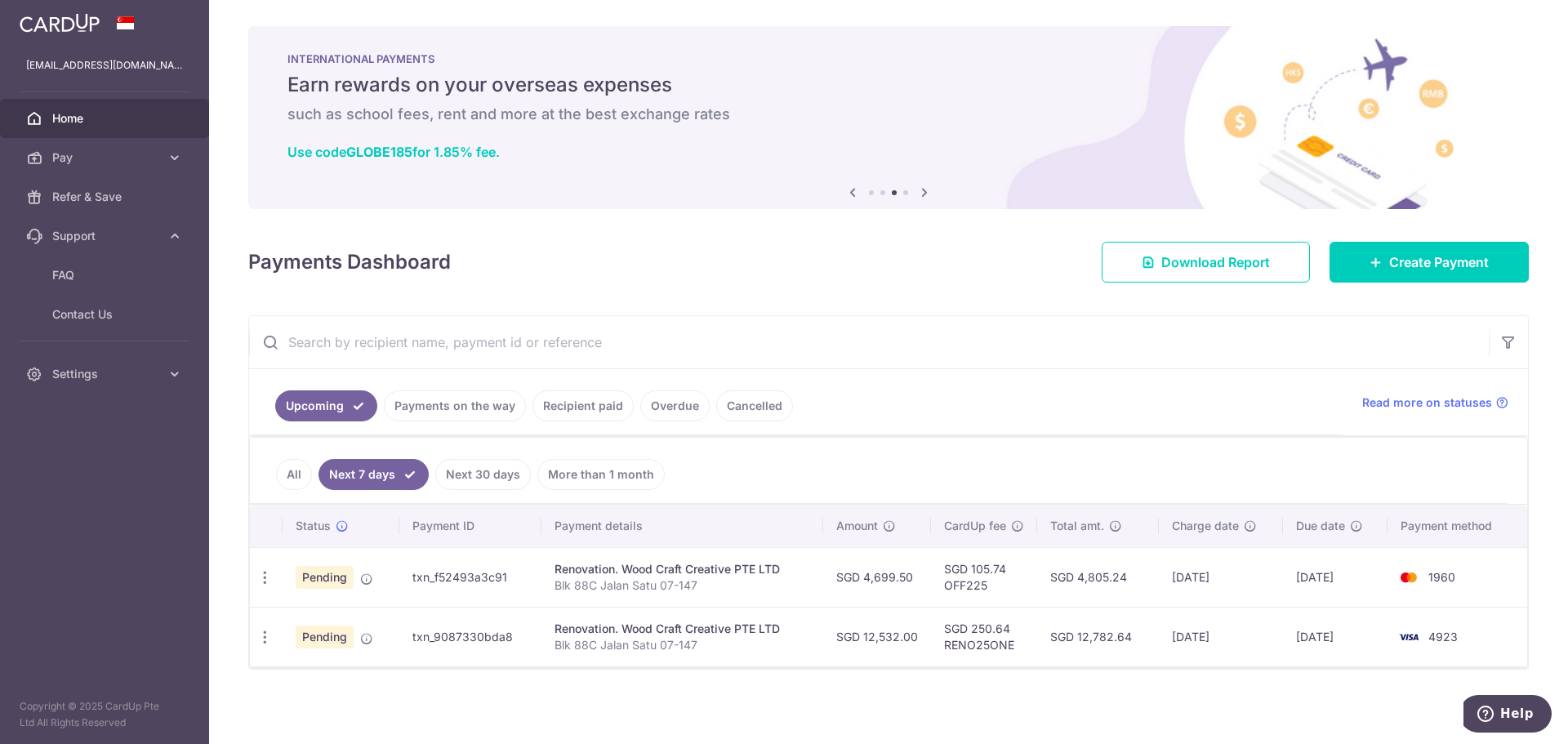
click at [286, 471] on link "All" at bounding box center [294, 474] width 36 height 31
click at [849, 261] on div "Payments Dashboard Download Report Create Payment" at bounding box center [888, 259] width 1280 height 47
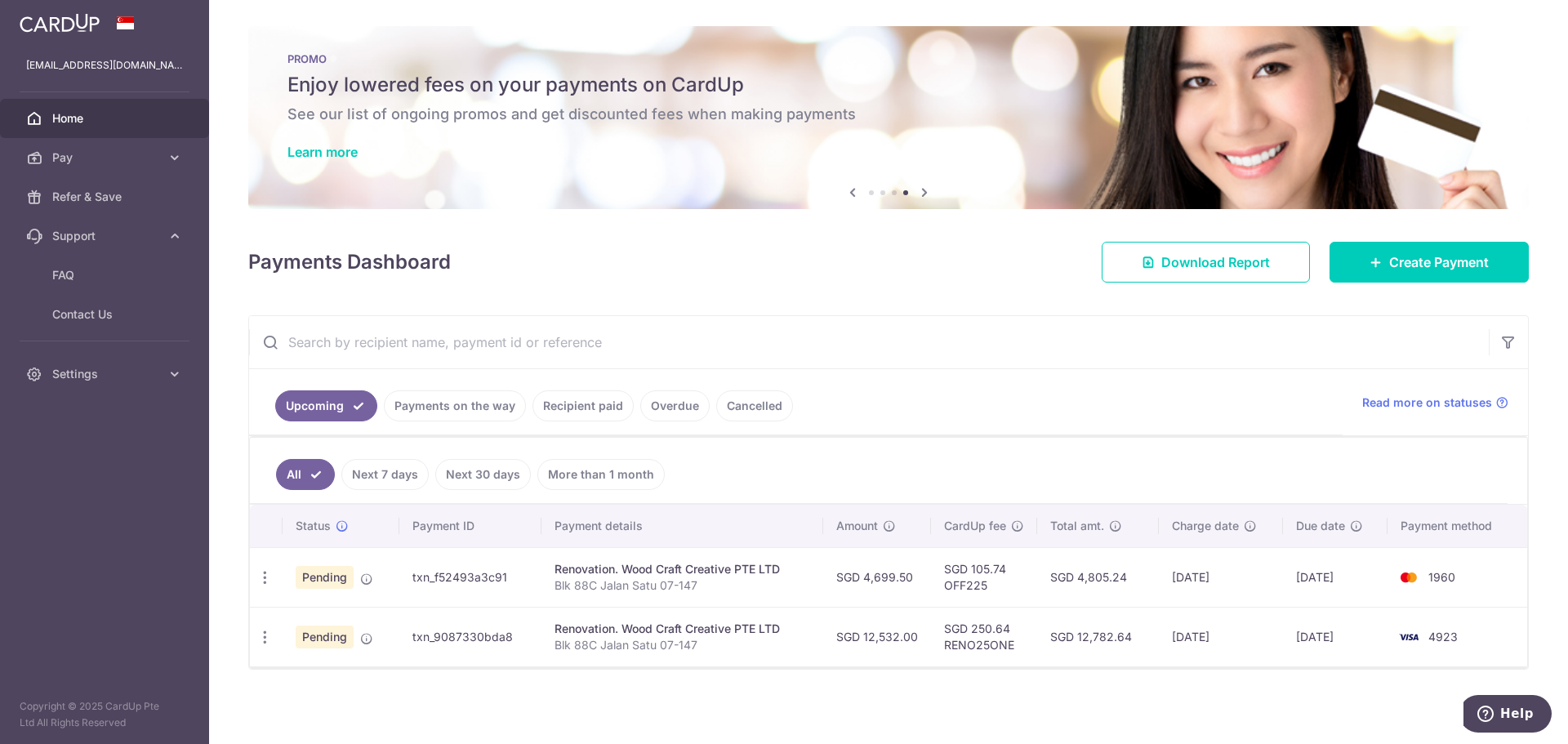
click at [907, 576] on td "SGD 4,699.50" at bounding box center [877, 577] width 108 height 60
click at [1222, 577] on td "[DATE]" at bounding box center [1221, 577] width 125 height 60
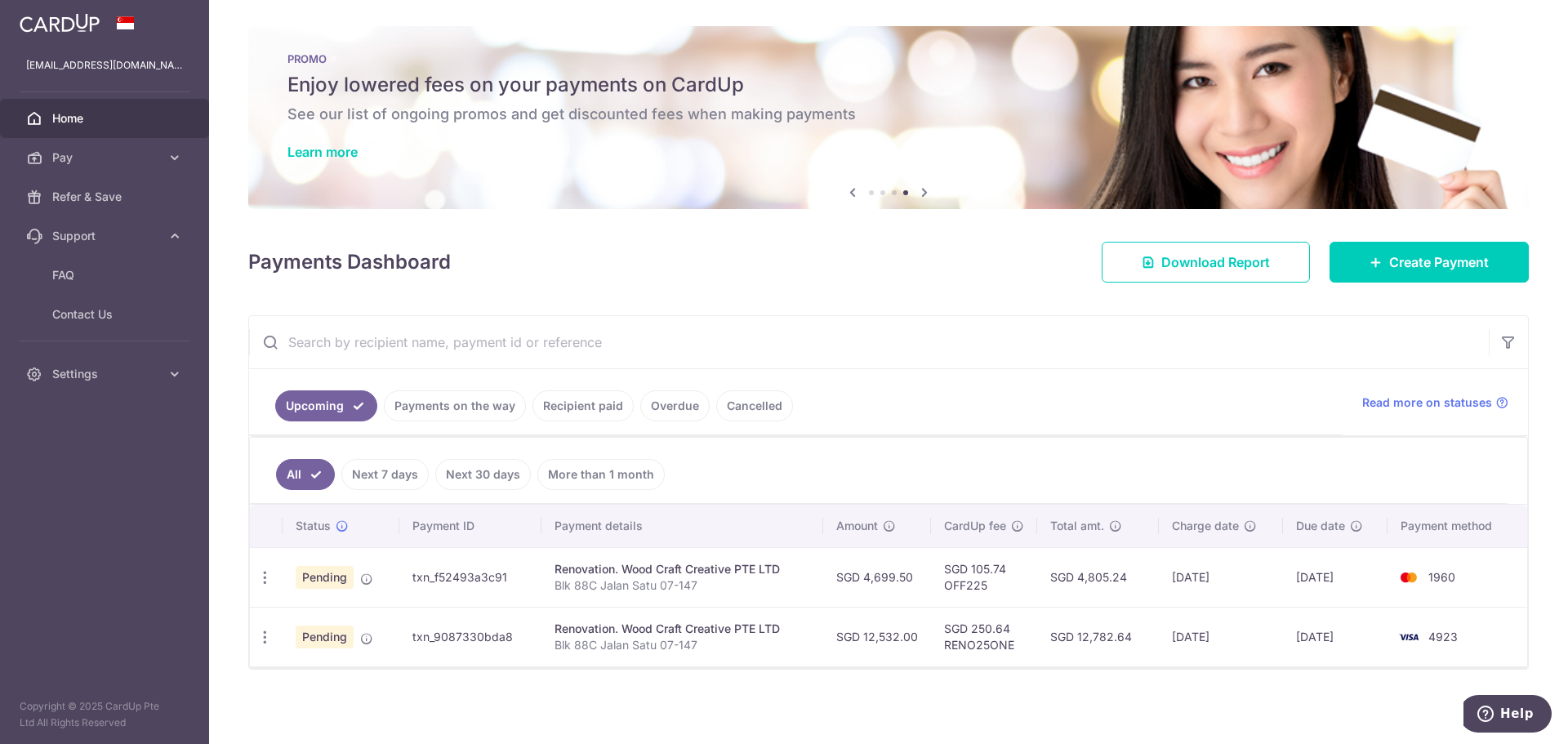
click at [1325, 564] on td "[DATE]" at bounding box center [1335, 577] width 104 height 60
click at [1325, 578] on td "[DATE]" at bounding box center [1335, 577] width 104 height 60
click at [1324, 578] on td "[DATE]" at bounding box center [1335, 577] width 104 height 60
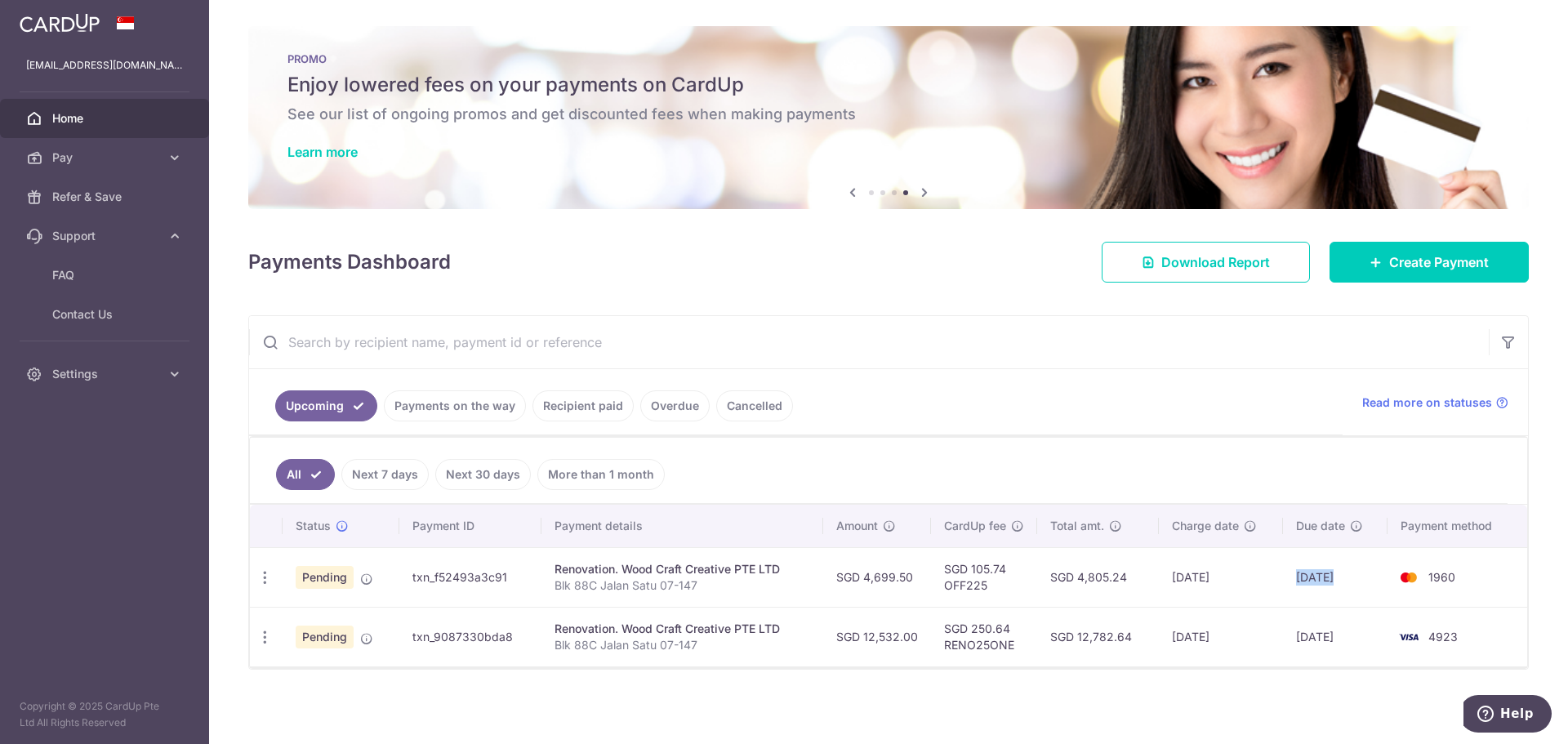
drag, startPoint x: 1324, startPoint y: 578, endPoint x: 1325, endPoint y: 593, distance: 15.0
click at [1323, 578] on td "[DATE]" at bounding box center [1335, 577] width 104 height 60
click at [1289, 579] on td "[DATE]" at bounding box center [1335, 577] width 104 height 60
